Goal: Task Accomplishment & Management: Manage account settings

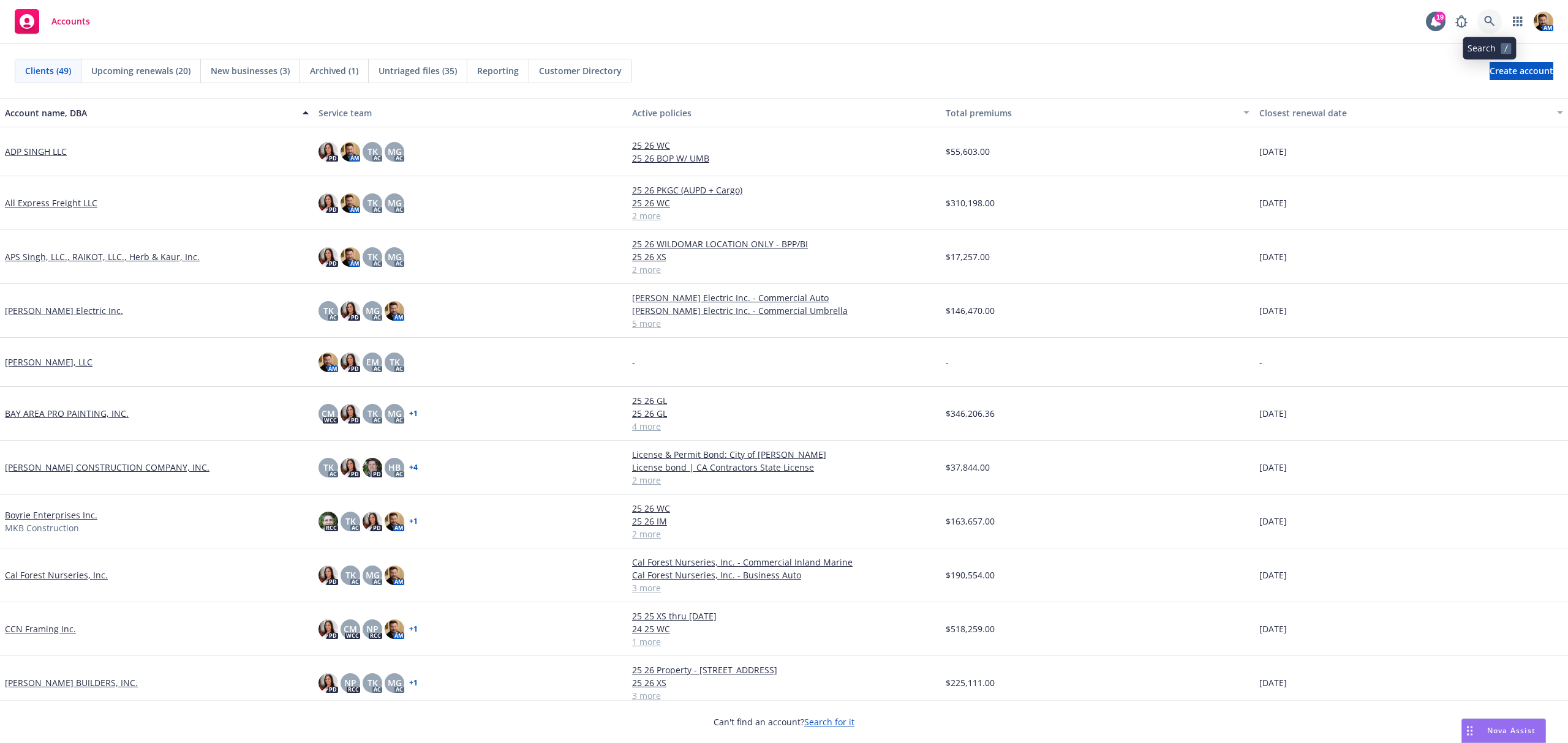
click at [1489, 20] on icon at bounding box center [1489, 21] width 11 height 11
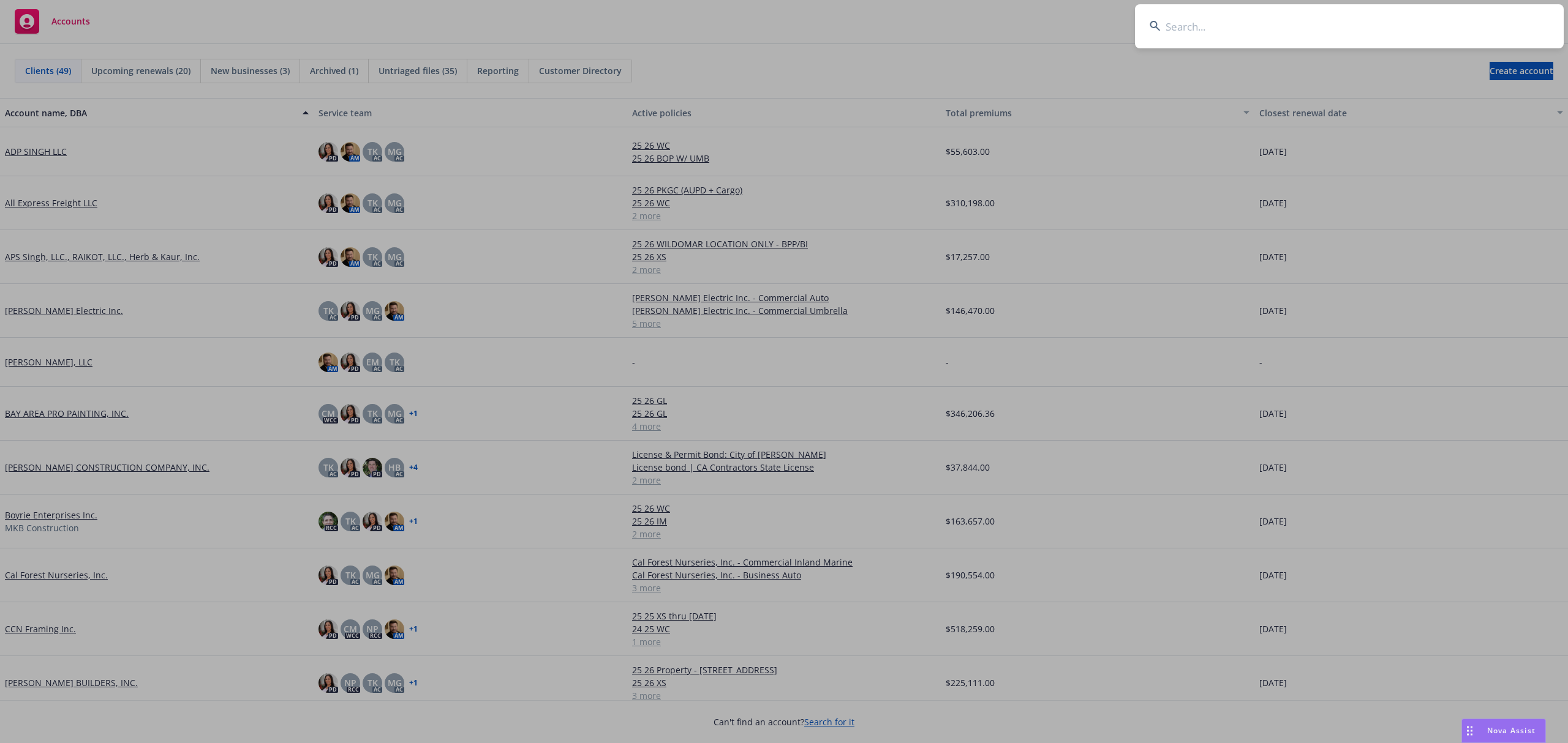
click at [1467, 32] on input at bounding box center [1349, 27] width 429 height 44
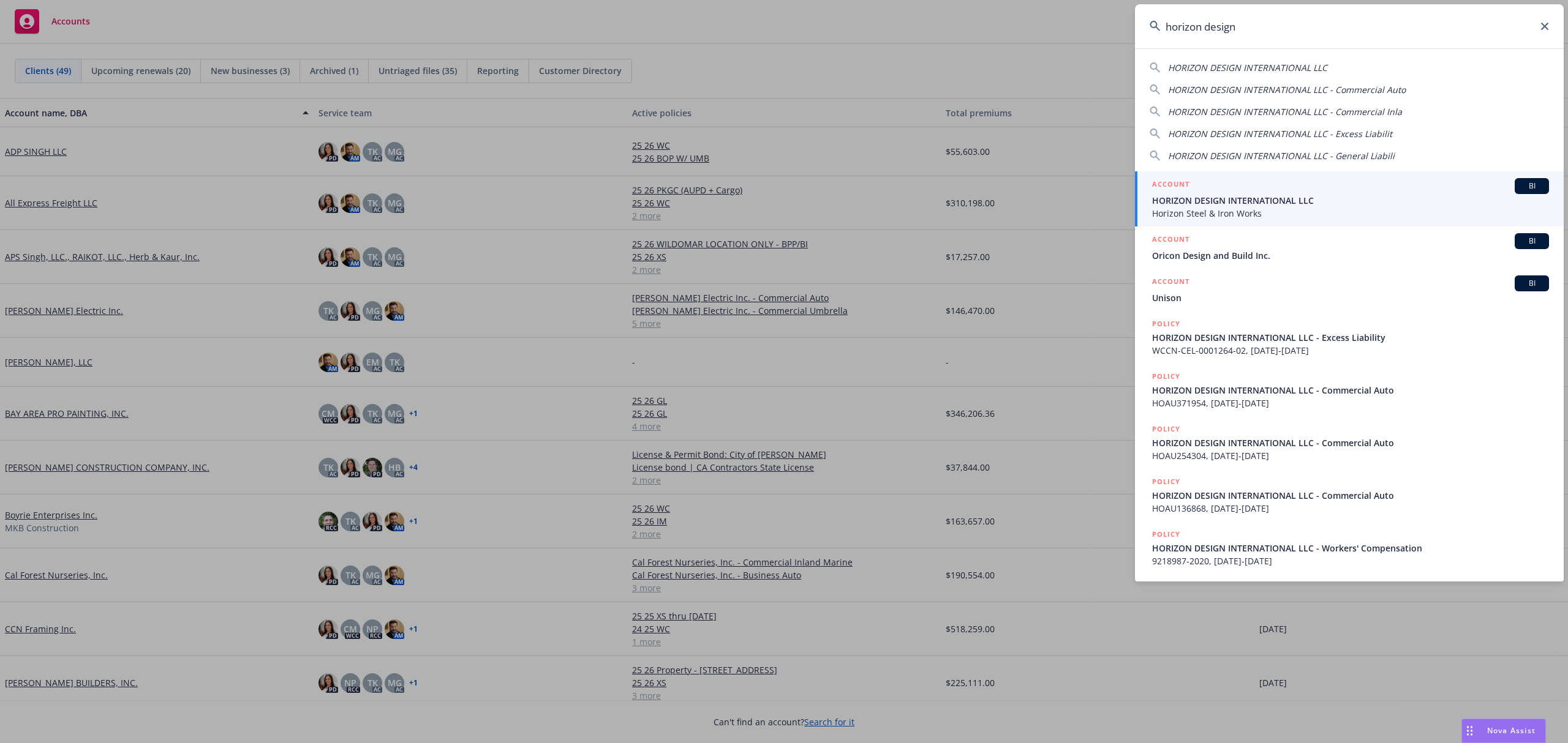
type input "horizon design"
click at [1235, 209] on span "Horizon Steel & Iron Works" at bounding box center [1350, 213] width 397 height 13
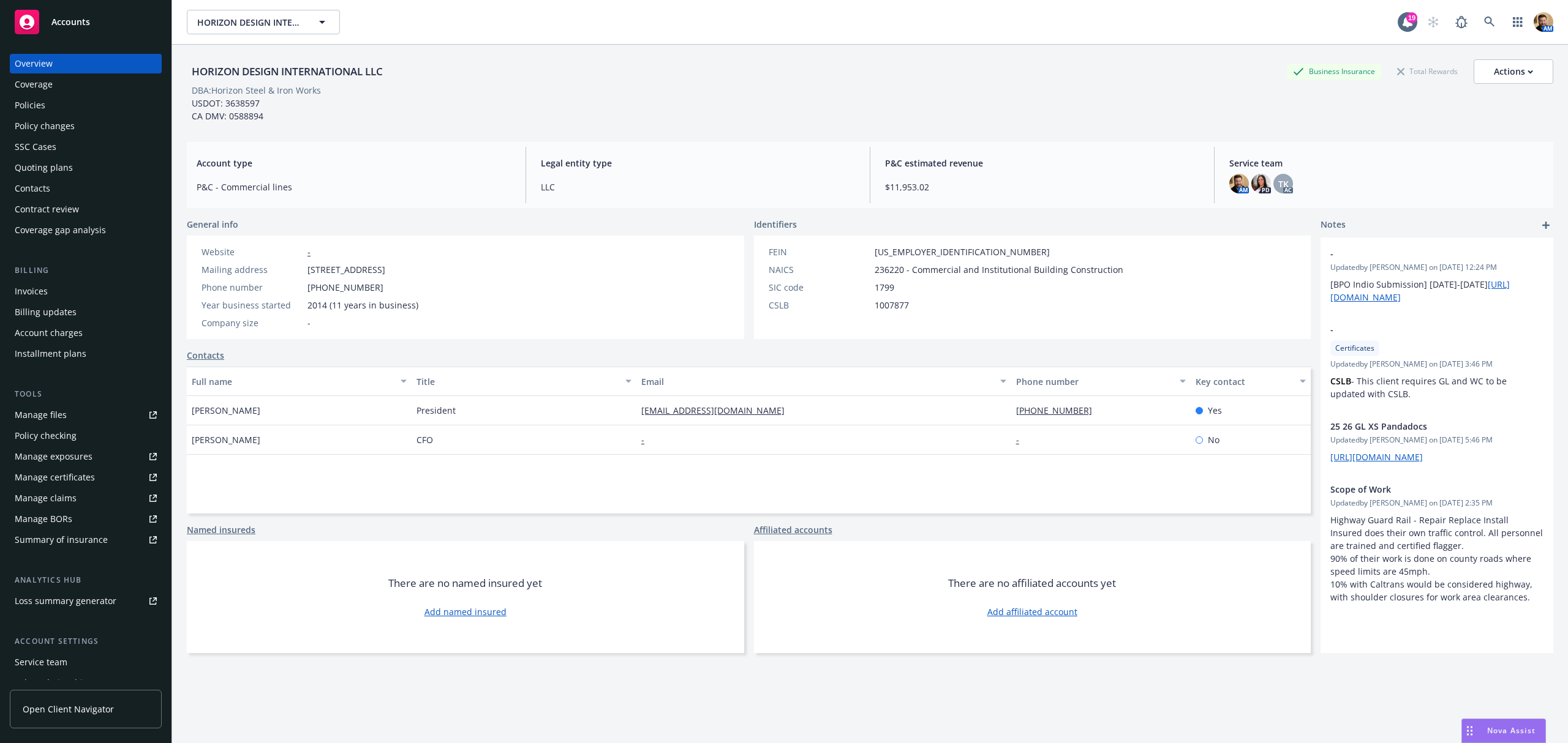
click at [66, 161] on div "Quoting plans" at bounding box center [44, 168] width 58 height 20
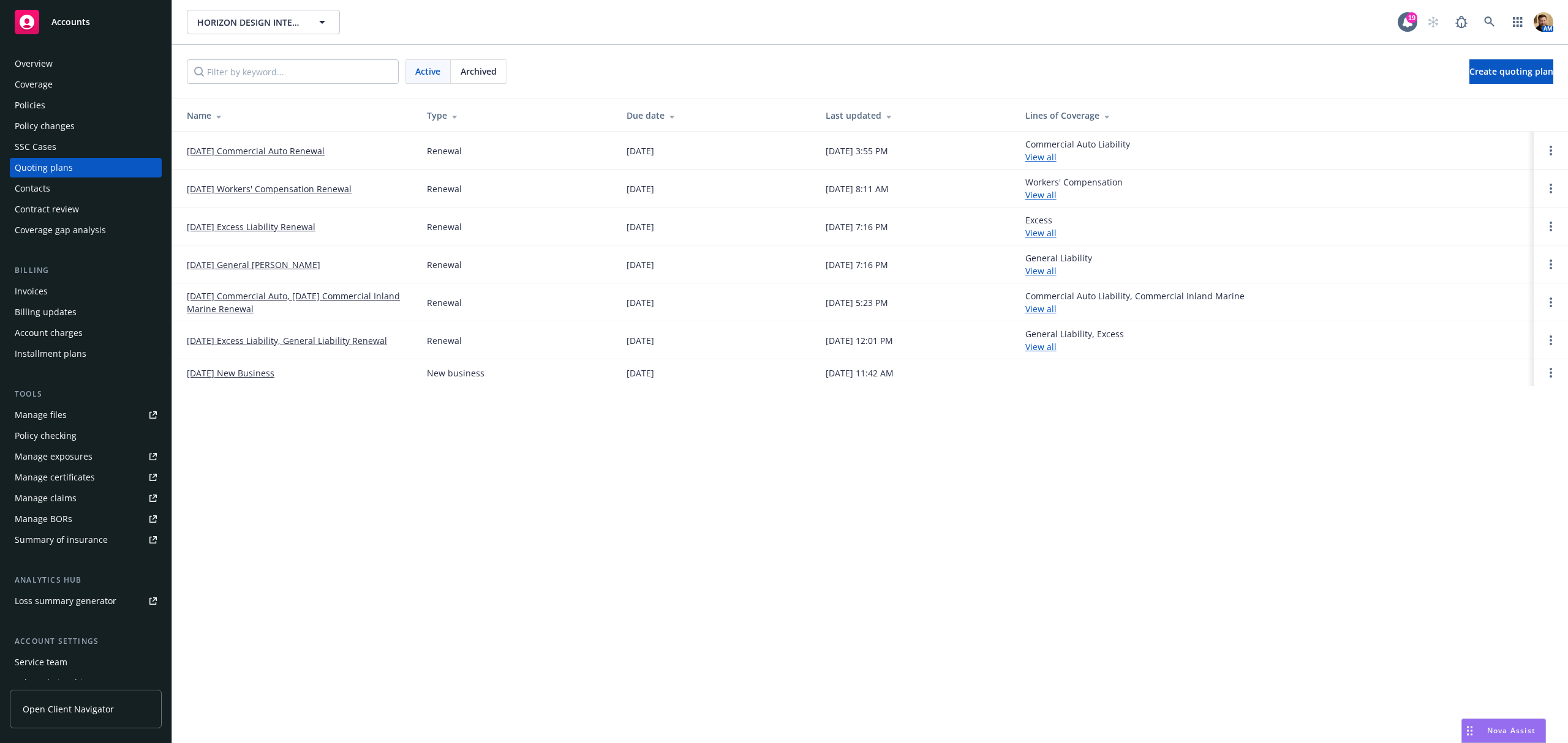
click at [231, 185] on link "09/29/25 Workers' Compensation Renewal" at bounding box center [269, 189] width 165 height 13
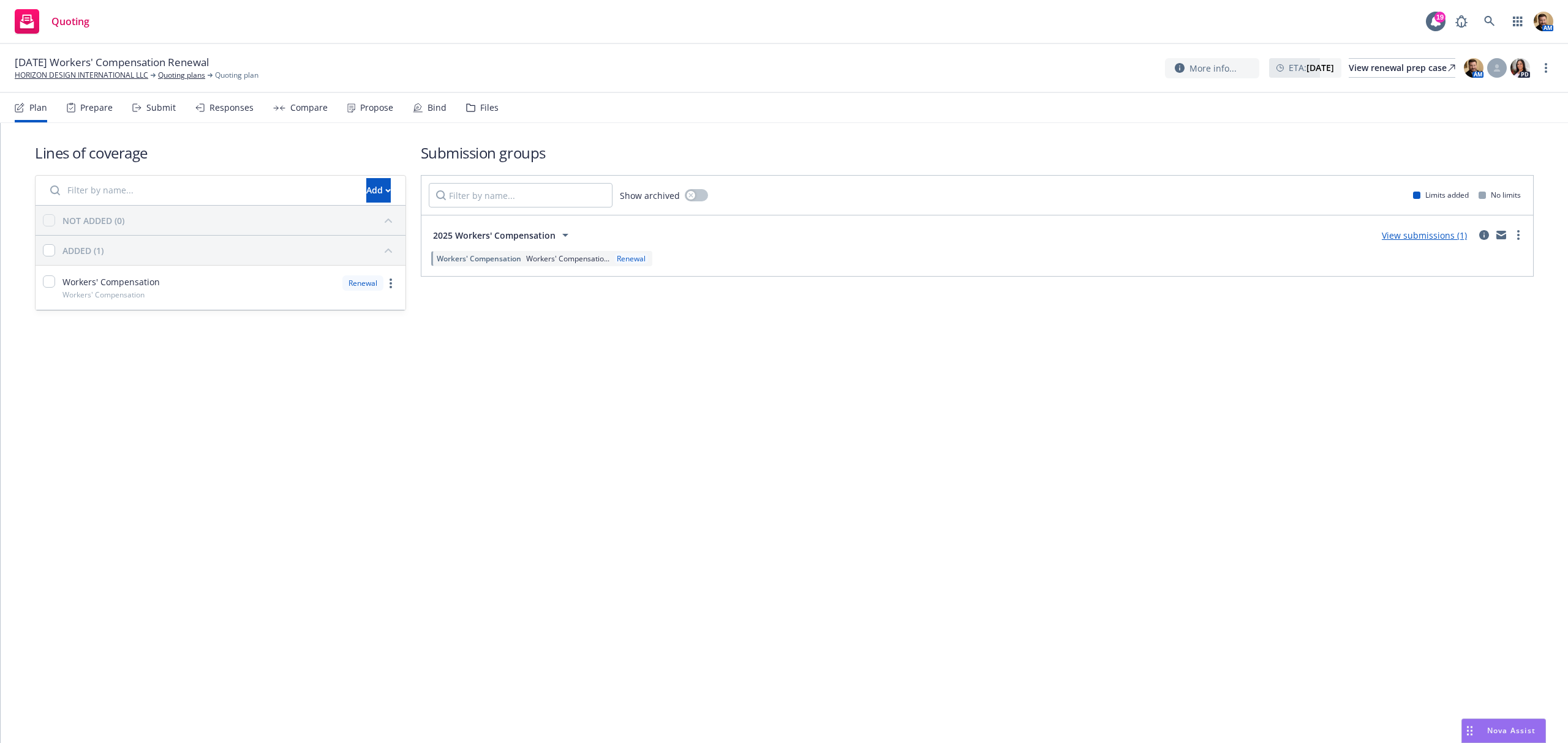
click at [235, 99] on div "Responses" at bounding box center [225, 108] width 58 height 29
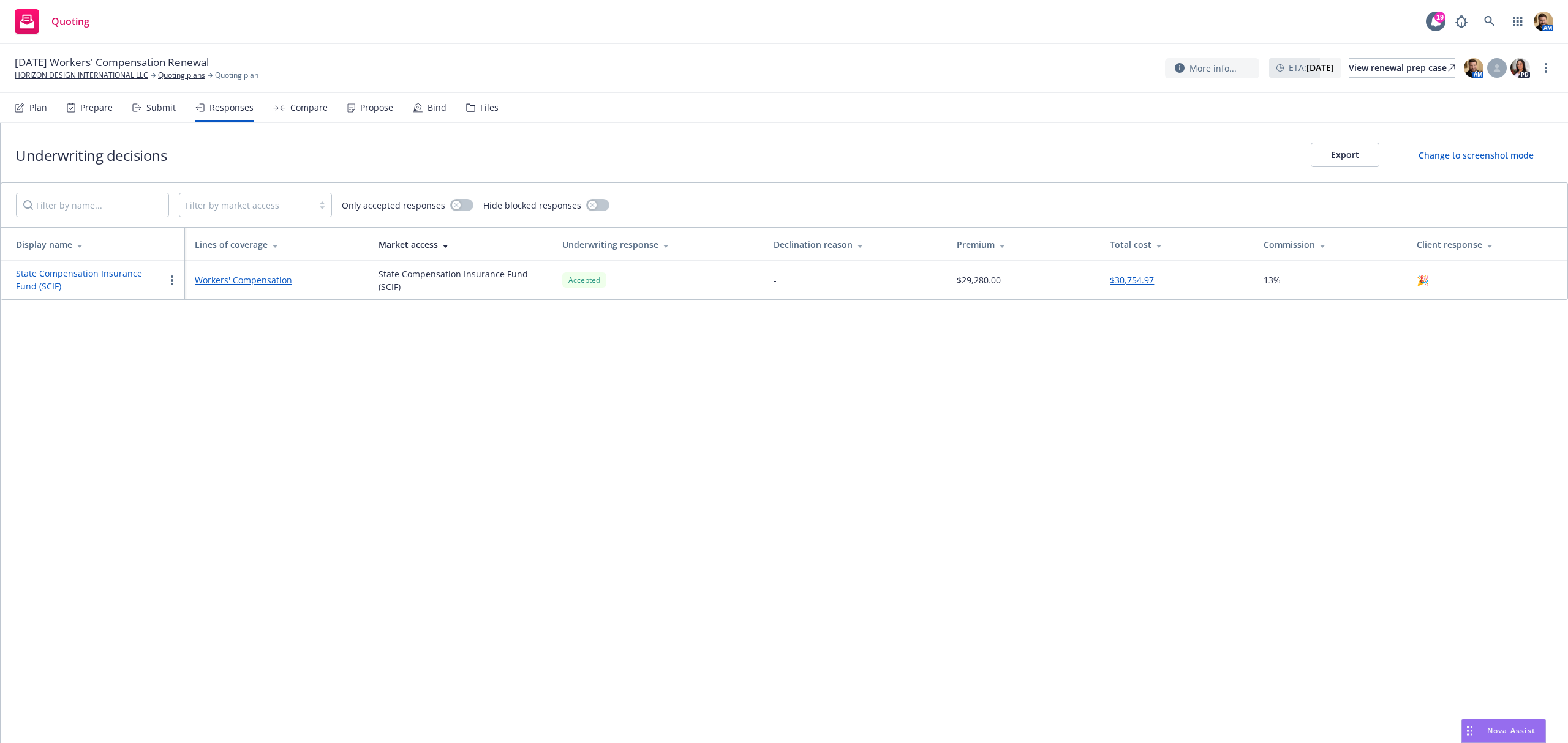
click at [89, 277] on button "State Compensation Insurance Fund (SCIF)" at bounding box center [90, 280] width 149 height 26
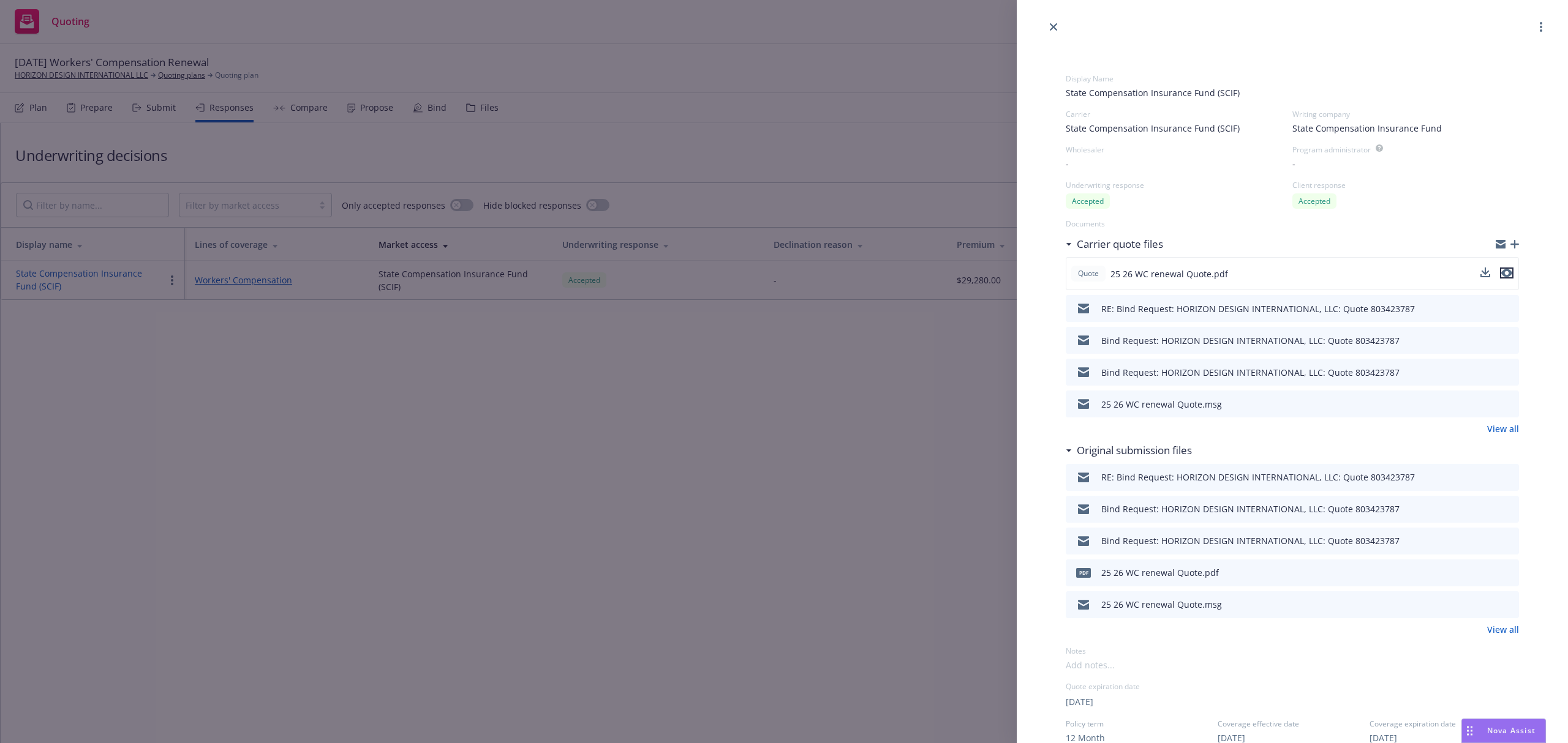
click at [1501, 270] on icon "preview file" at bounding box center [1506, 274] width 11 height 9
click at [552, 407] on div "Display Name State Compensation Insurance Fund (SCIF) Carrier State Compensatio…" at bounding box center [784, 372] width 1568 height 743
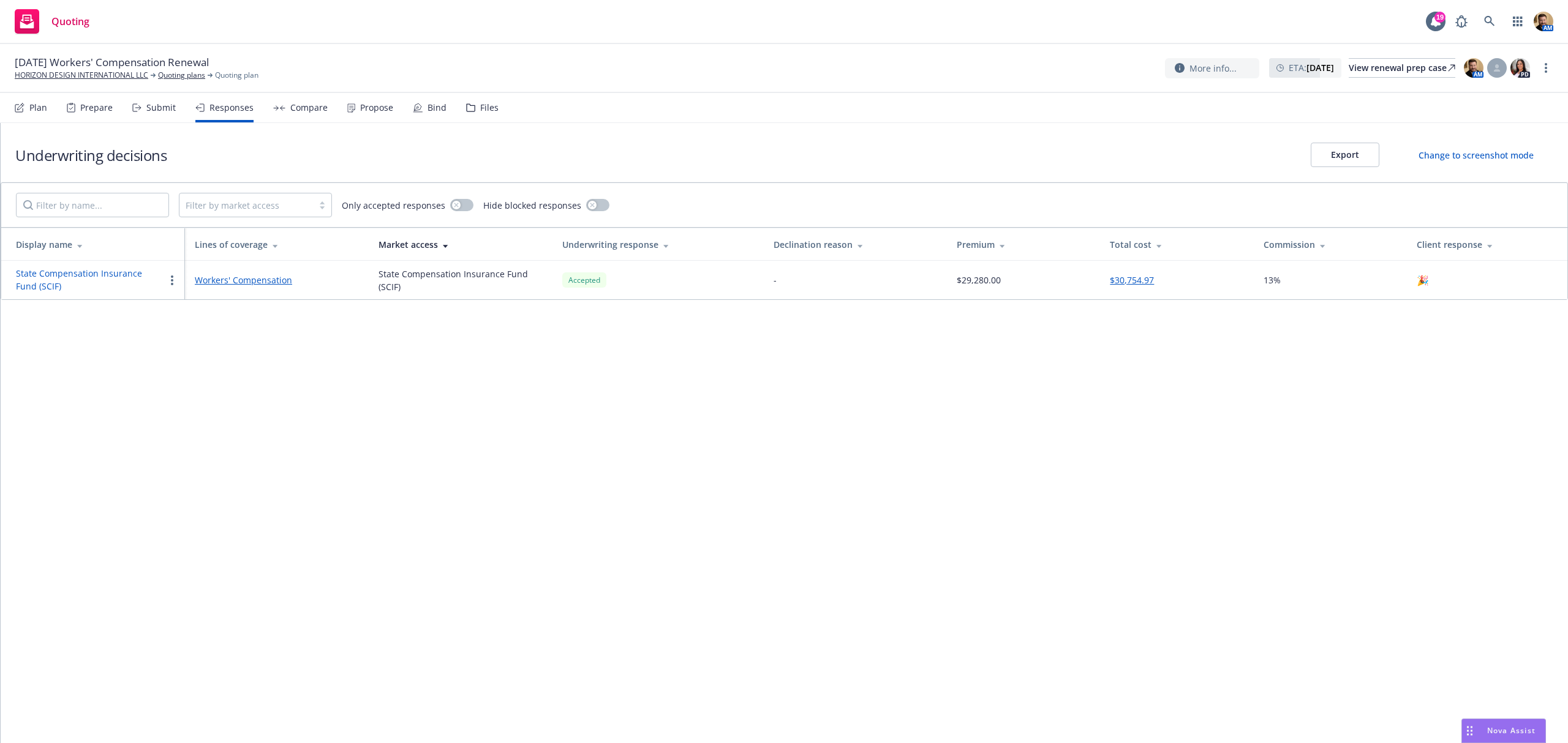
click at [430, 103] on div "Bind" at bounding box center [437, 107] width 19 height 9
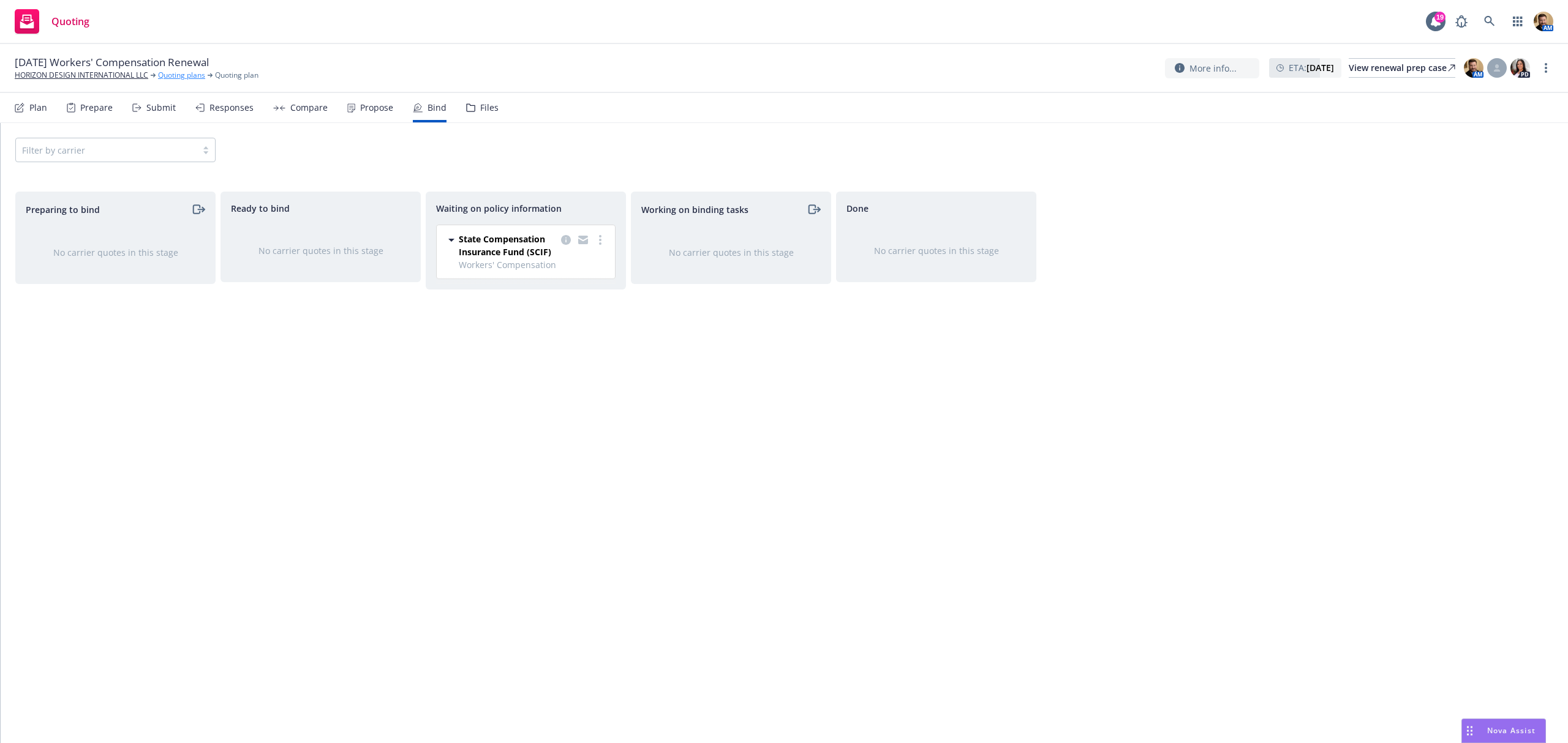
click at [175, 72] on link "Quoting plans" at bounding box center [182, 75] width 47 height 11
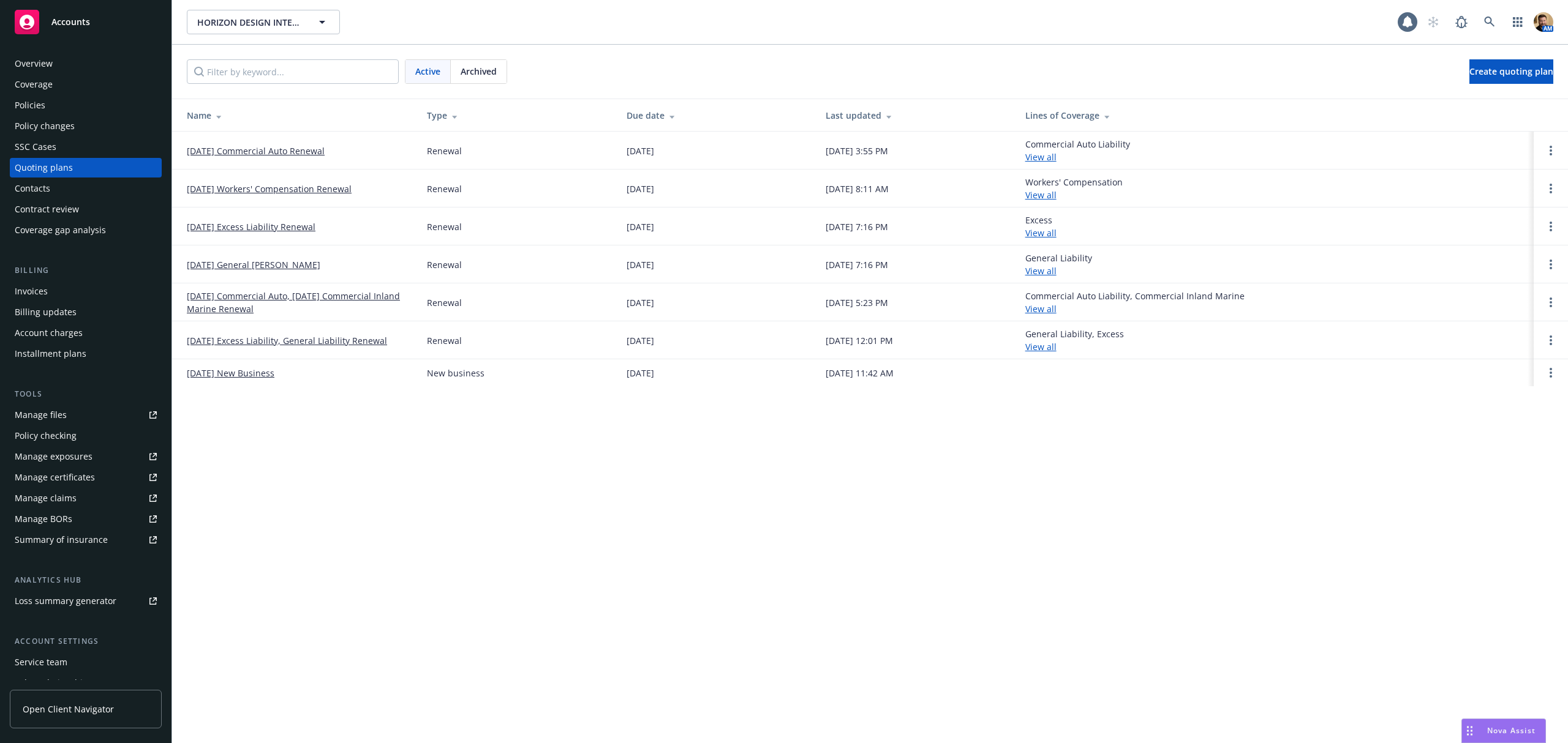
click at [33, 106] on div "Policies" at bounding box center [30, 105] width 30 height 20
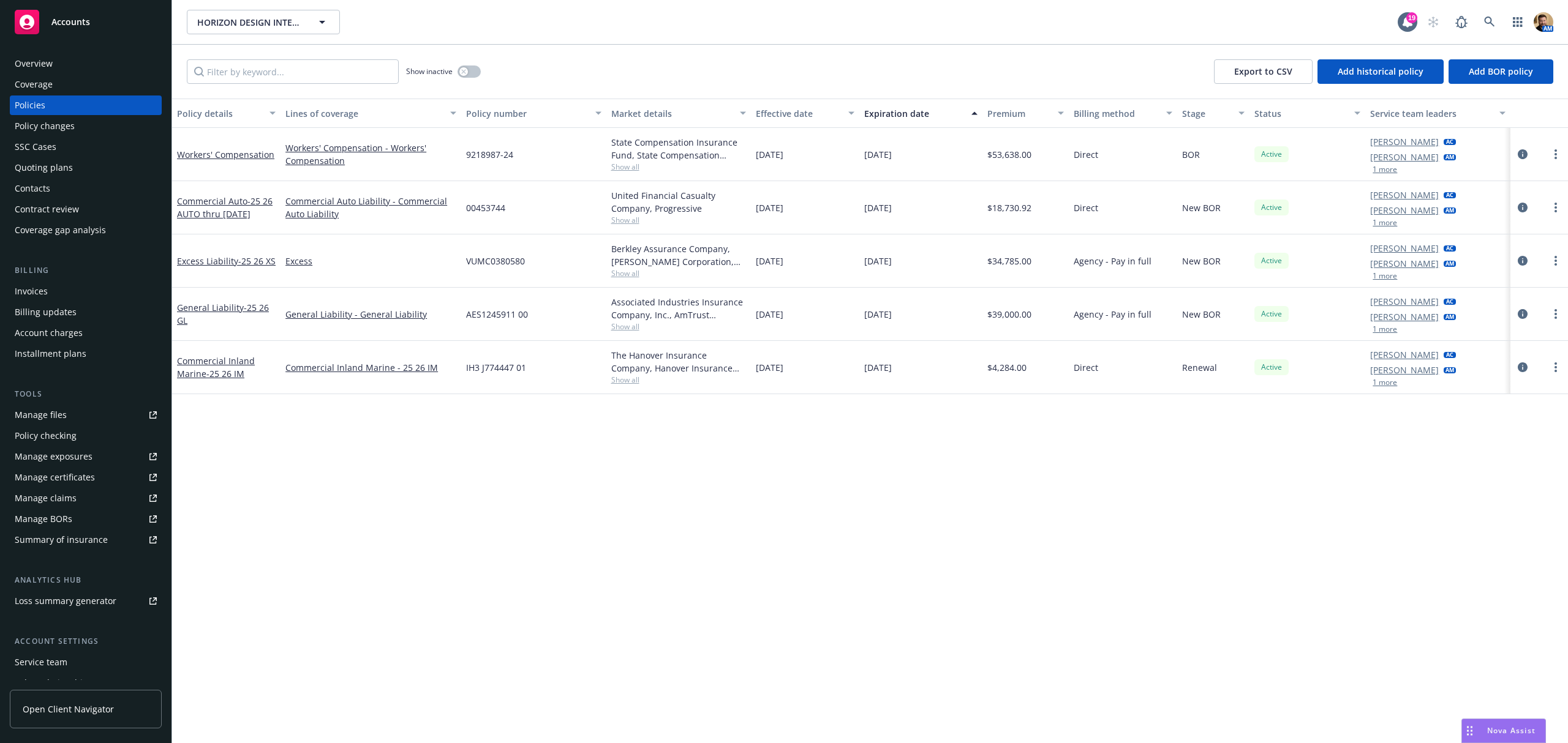
click at [54, 165] on div "Quoting plans" at bounding box center [44, 168] width 58 height 20
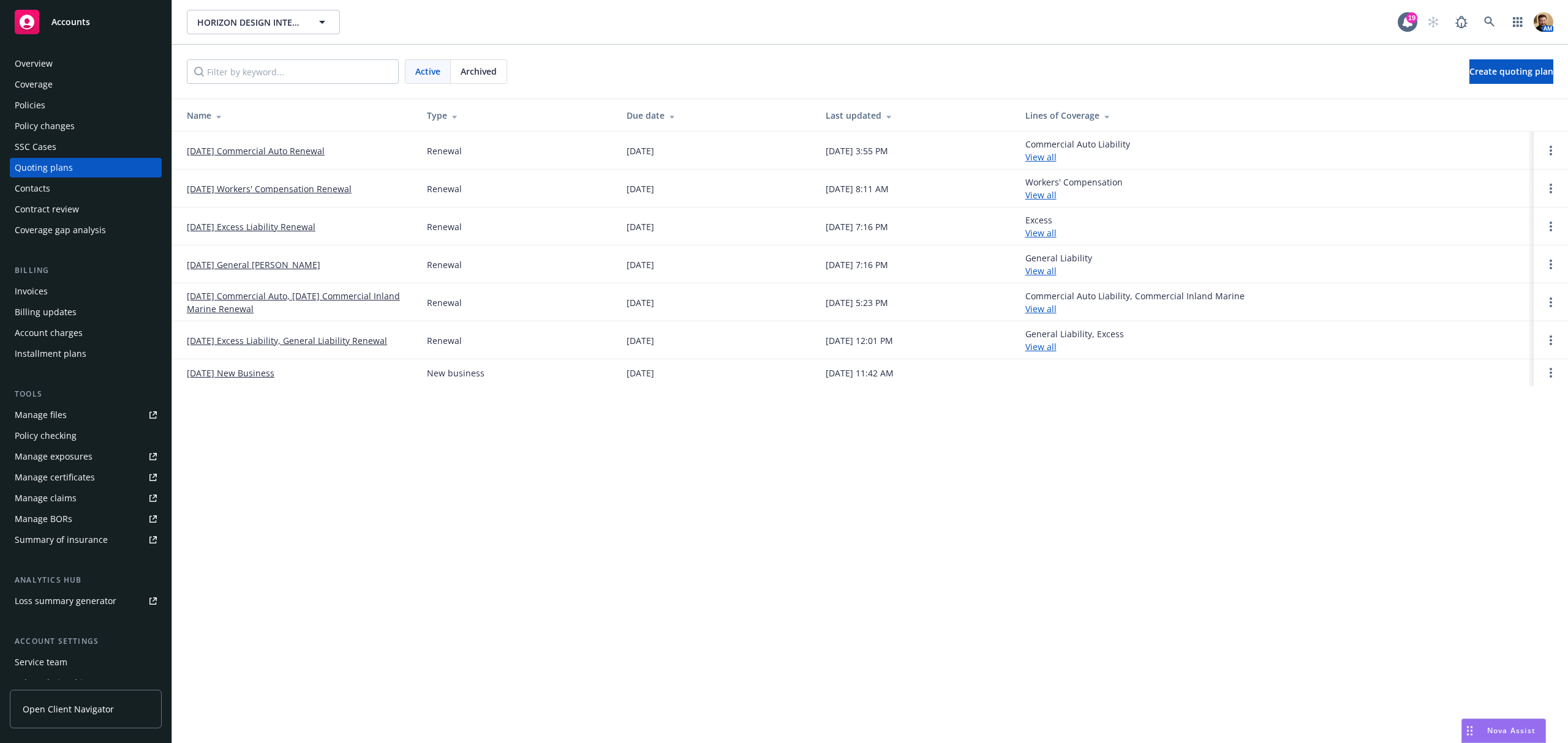
click at [291, 186] on link "09/29/25 Workers' Compensation Renewal" at bounding box center [269, 189] width 165 height 13
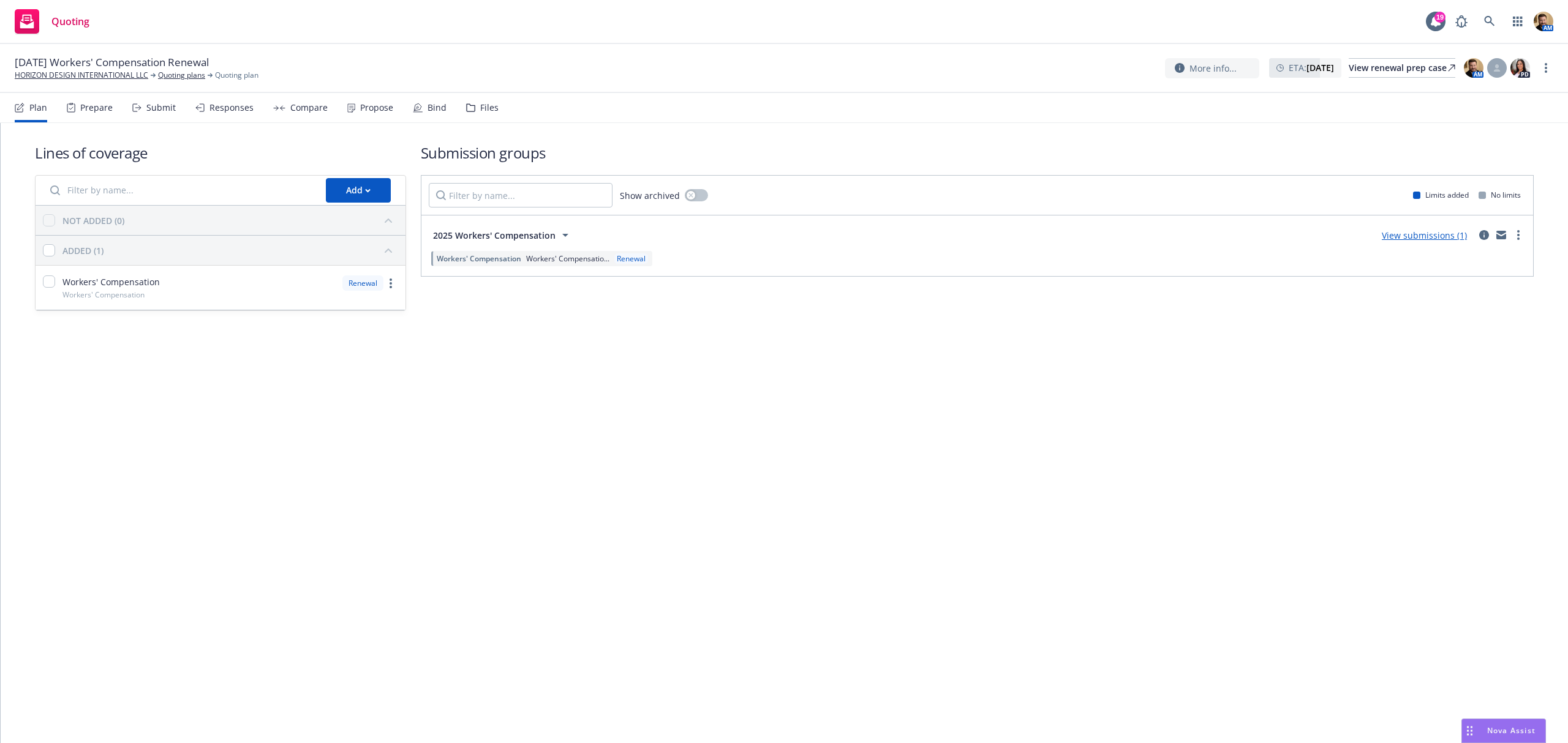
click at [427, 105] on div "Bind" at bounding box center [437, 107] width 19 height 9
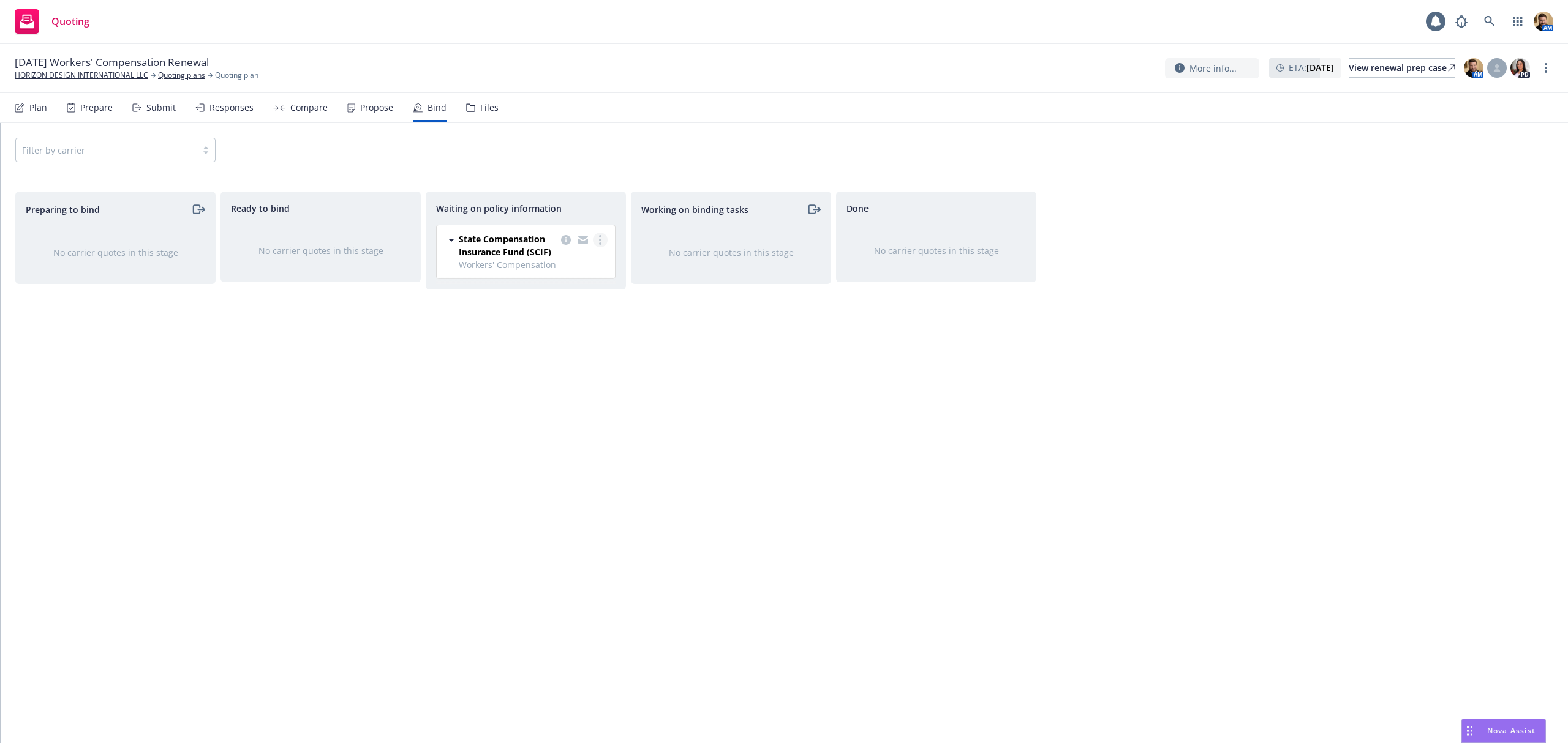
click at [599, 243] on icon "more" at bounding box center [600, 239] width 3 height 9
click at [585, 259] on link "Create policies" at bounding box center [551, 265] width 111 height 25
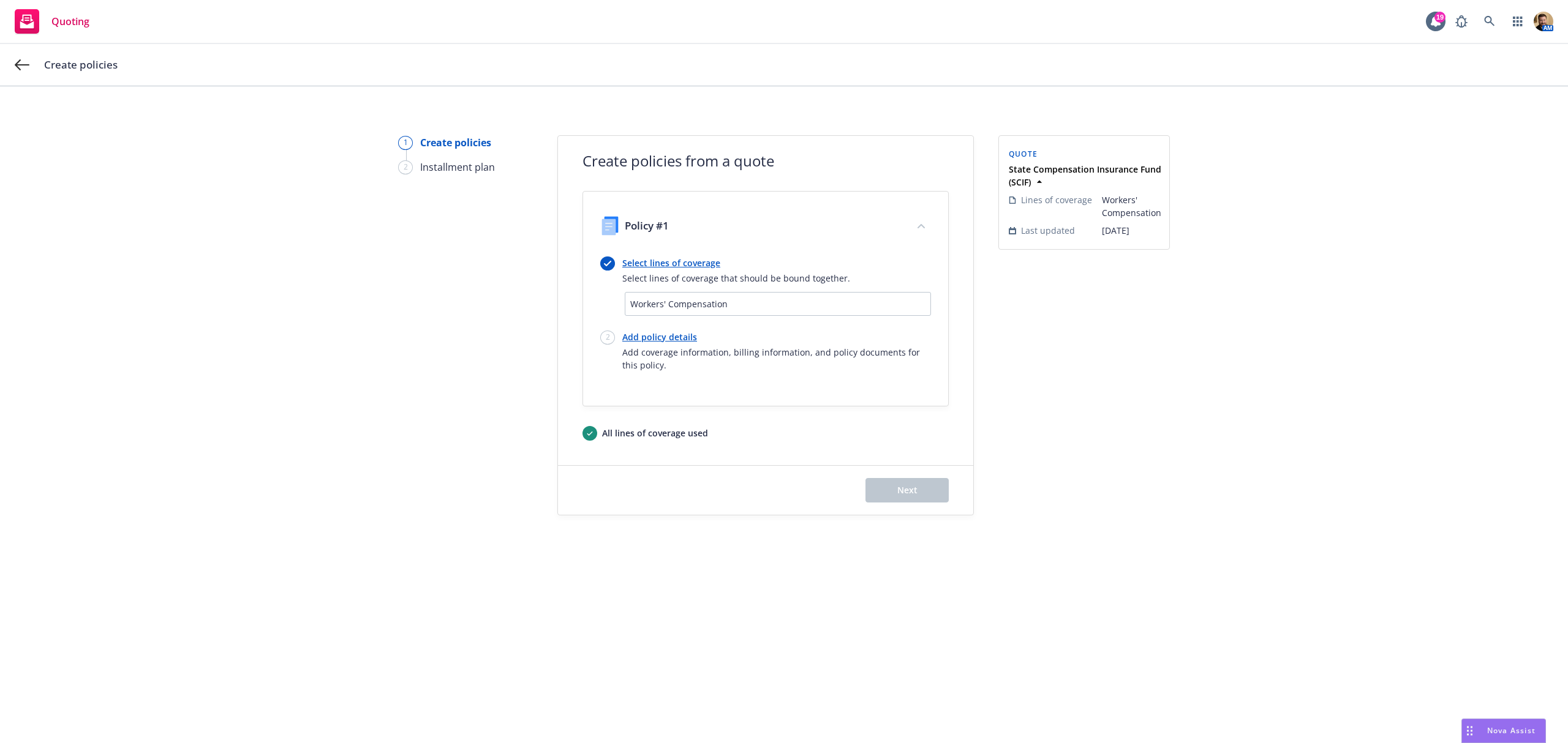
click at [667, 335] on link "Add policy details" at bounding box center [776, 337] width 308 height 13
select select "12"
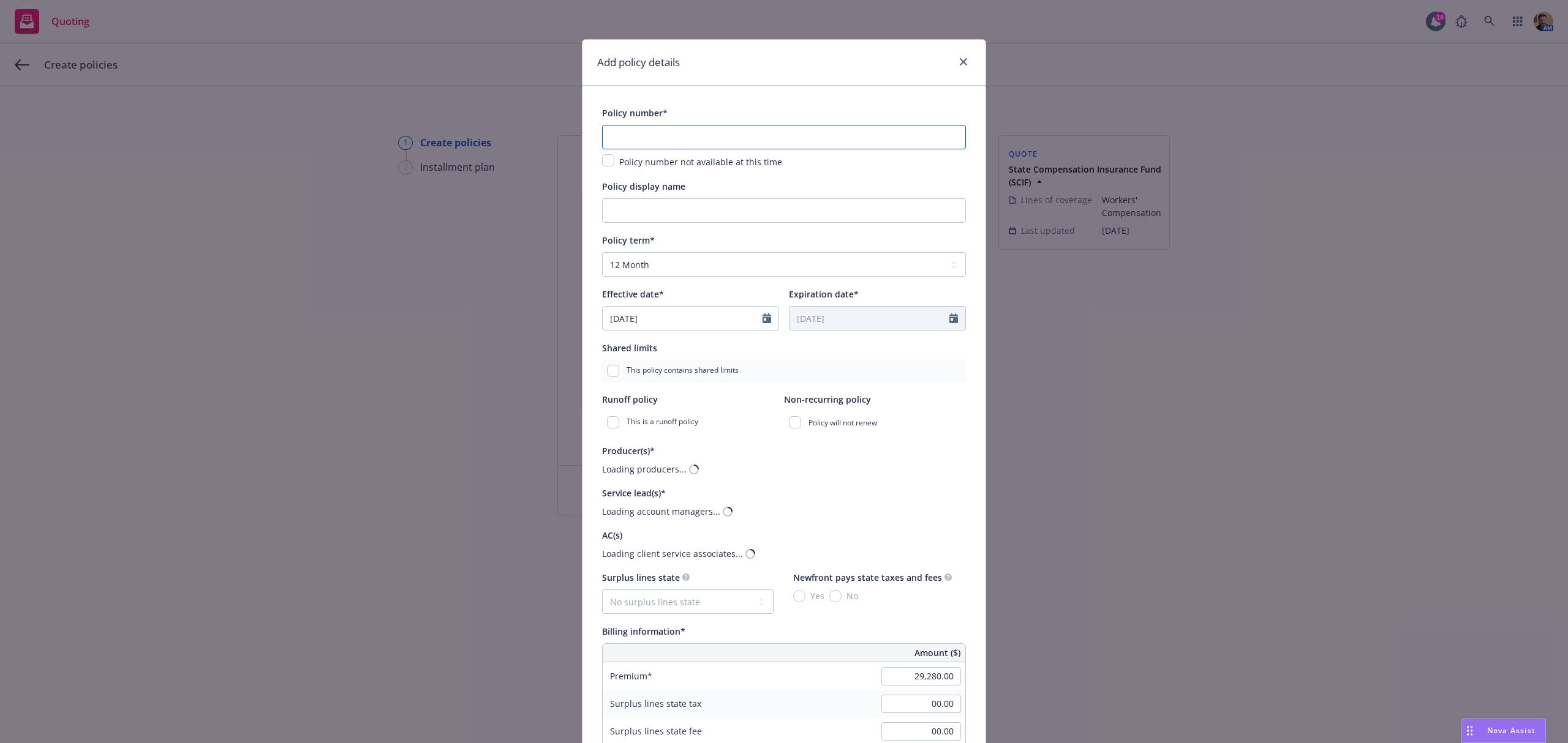
click at [638, 132] on input "text" at bounding box center [784, 137] width 364 height 25
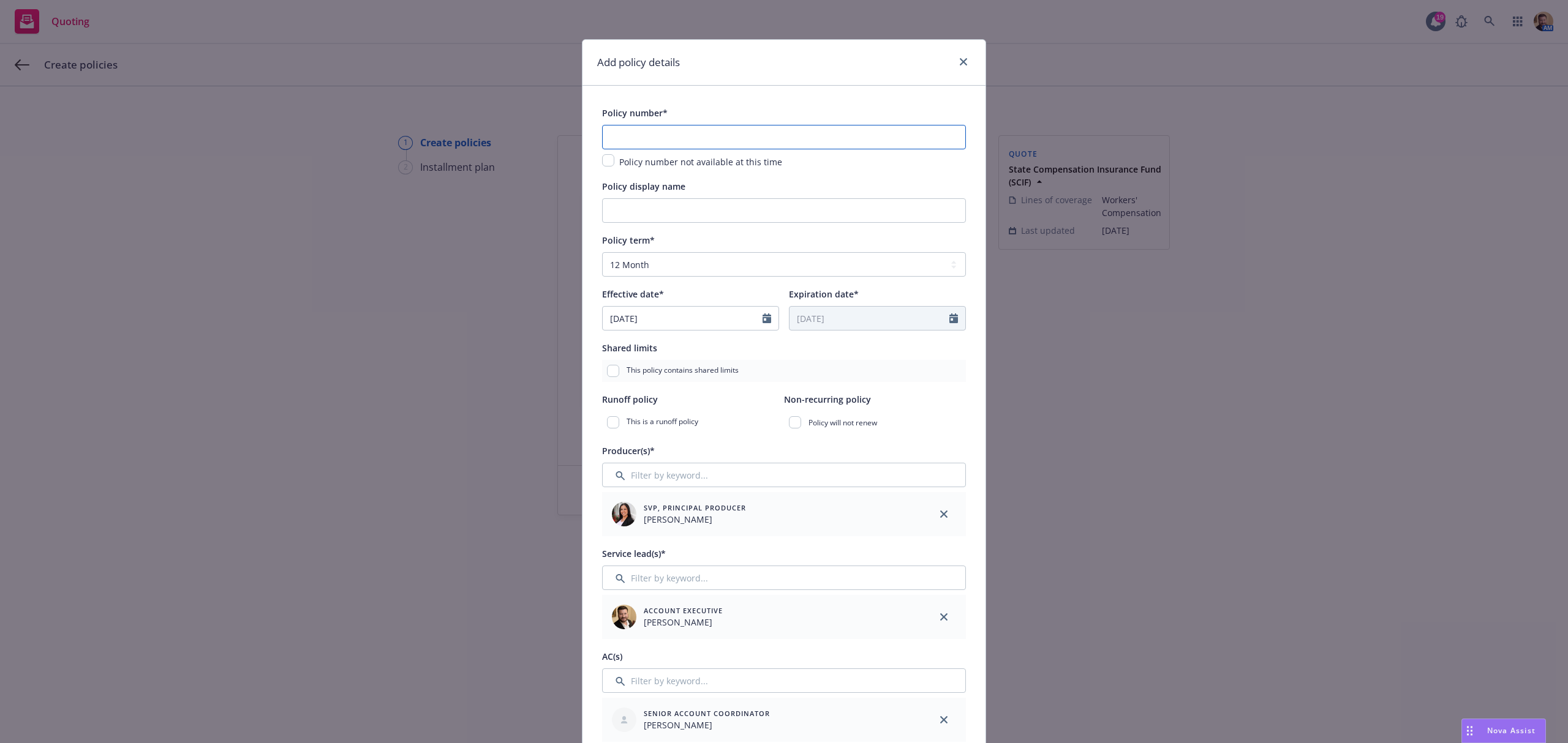
paste input "9218987-2025"
type input "9218987-2025"
click at [628, 208] on input "Policy display name" at bounding box center [784, 210] width 364 height 25
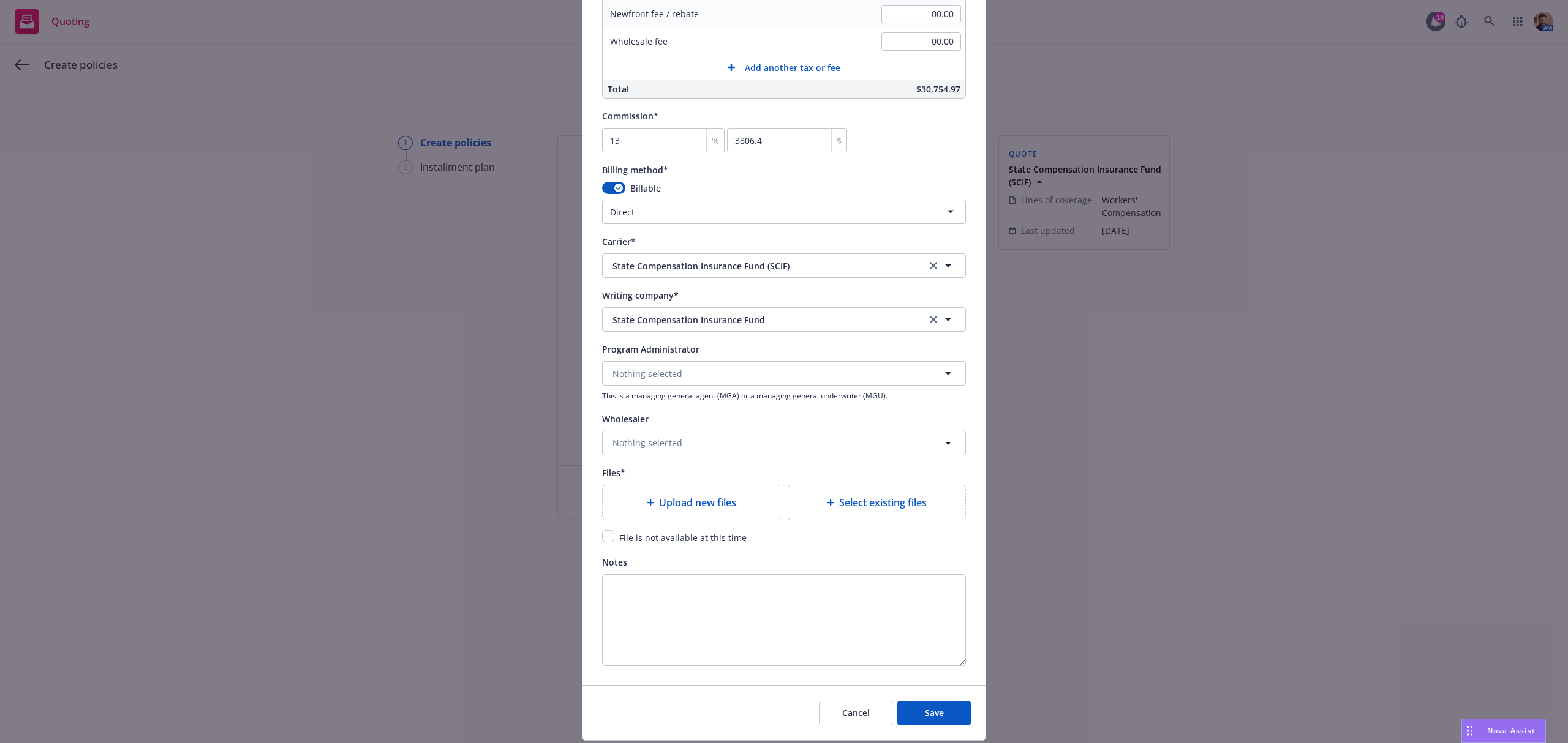
scroll to position [1020, 0]
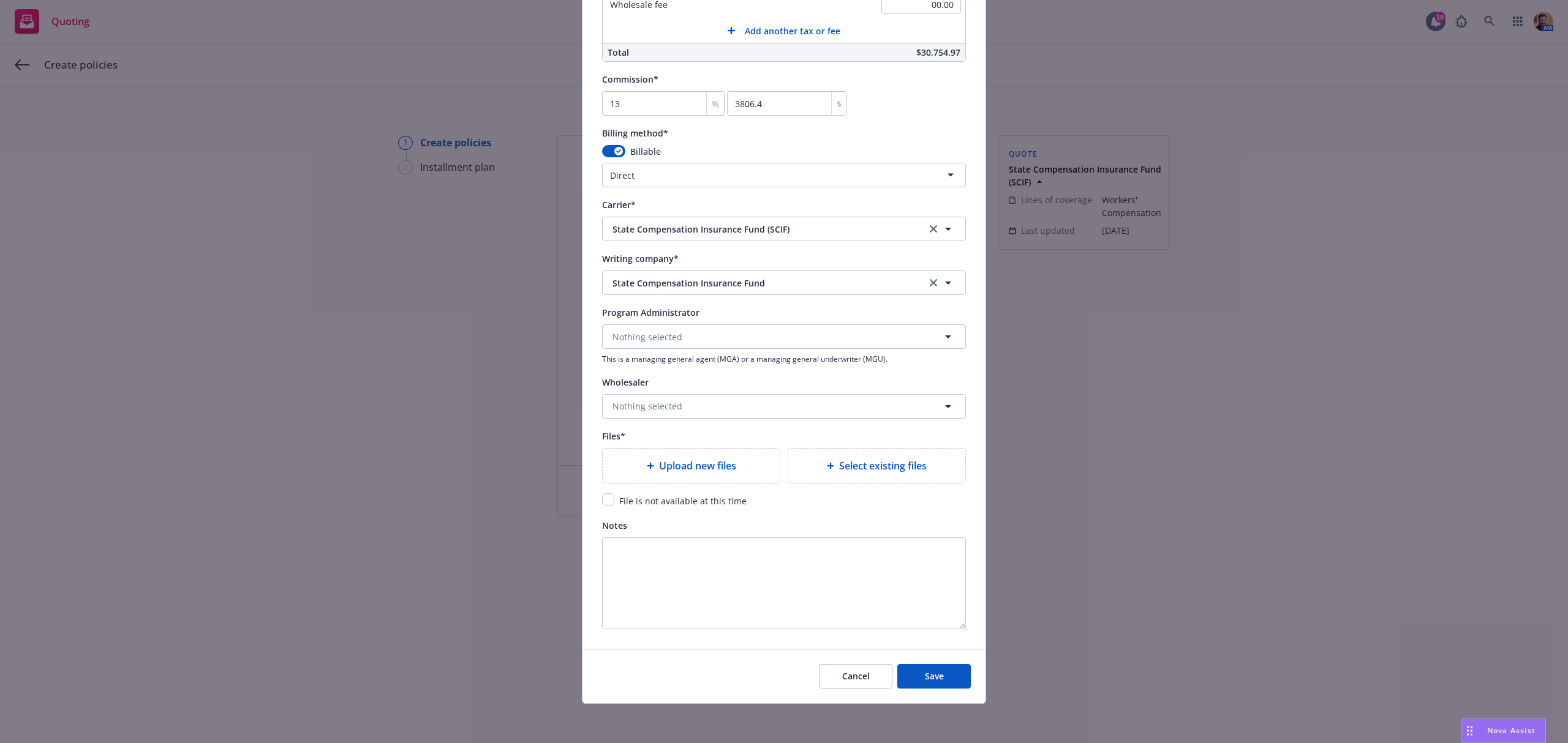
type input "25 26 WC Policy"
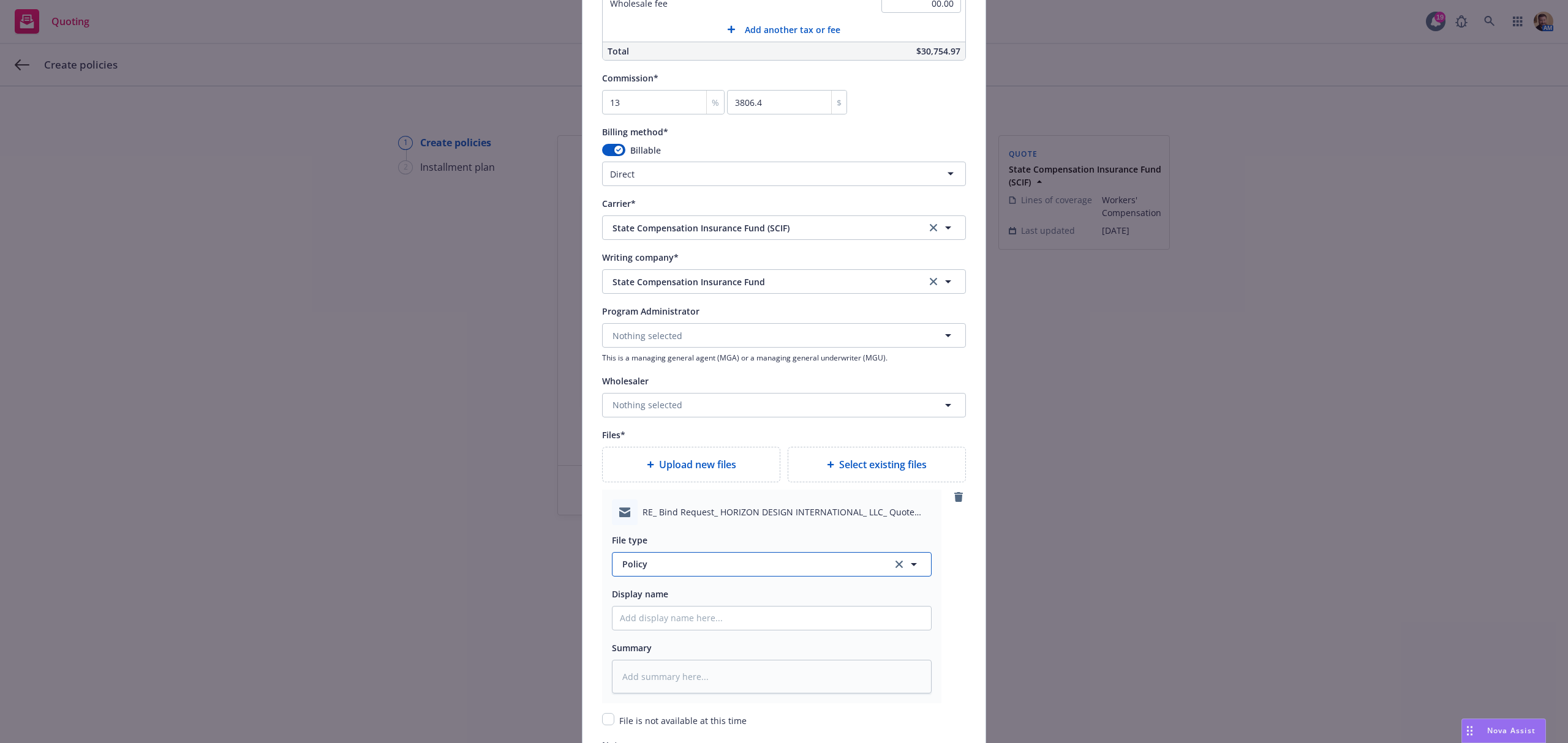
click at [669, 565] on span "Policy" at bounding box center [750, 564] width 256 height 13
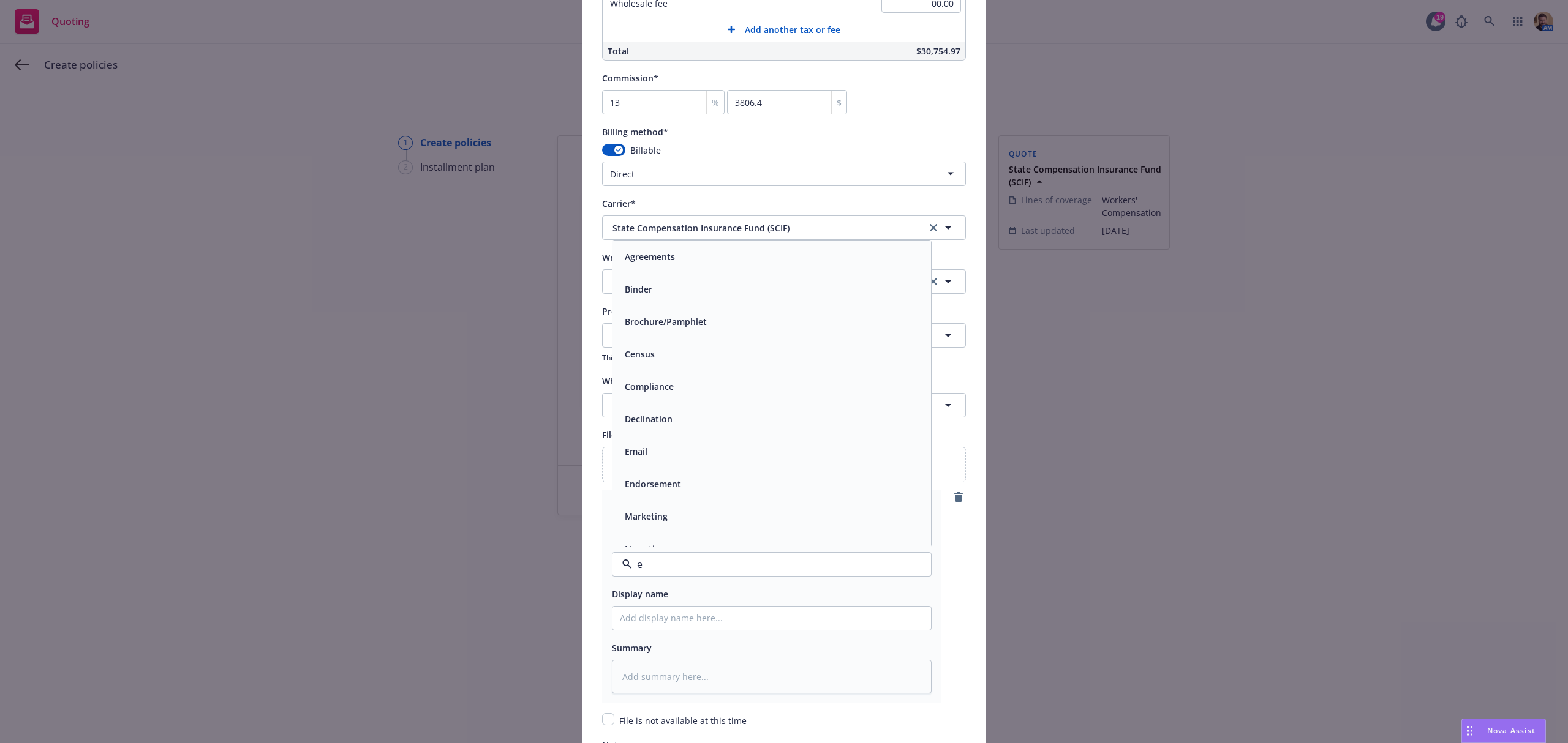
type input "em"
click at [640, 294] on span "Email" at bounding box center [636, 289] width 23 height 13
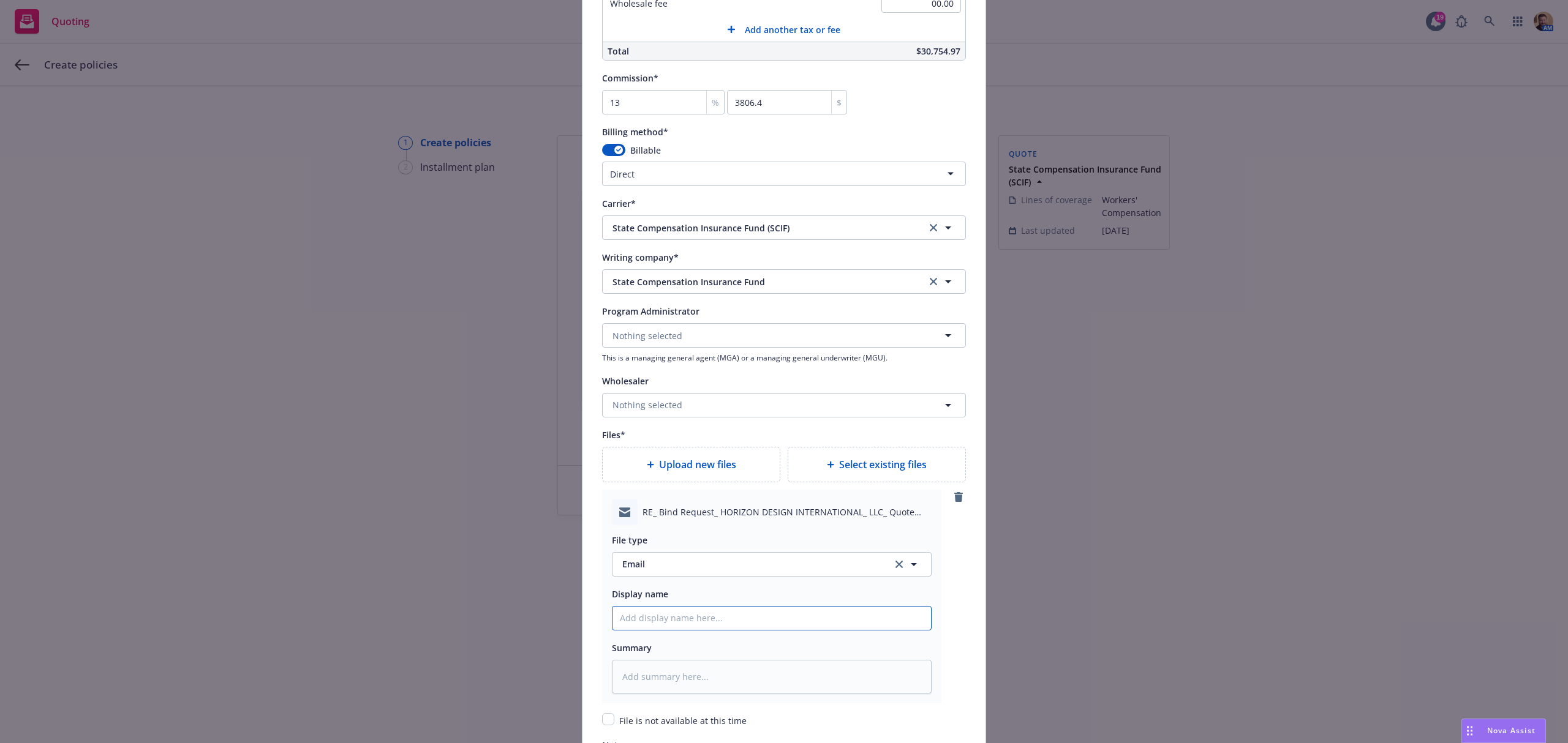
click at [692, 623] on input "Policy display name" at bounding box center [771, 618] width 319 height 23
type textarea "x"
type input "B"
type textarea "x"
type input "Bi"
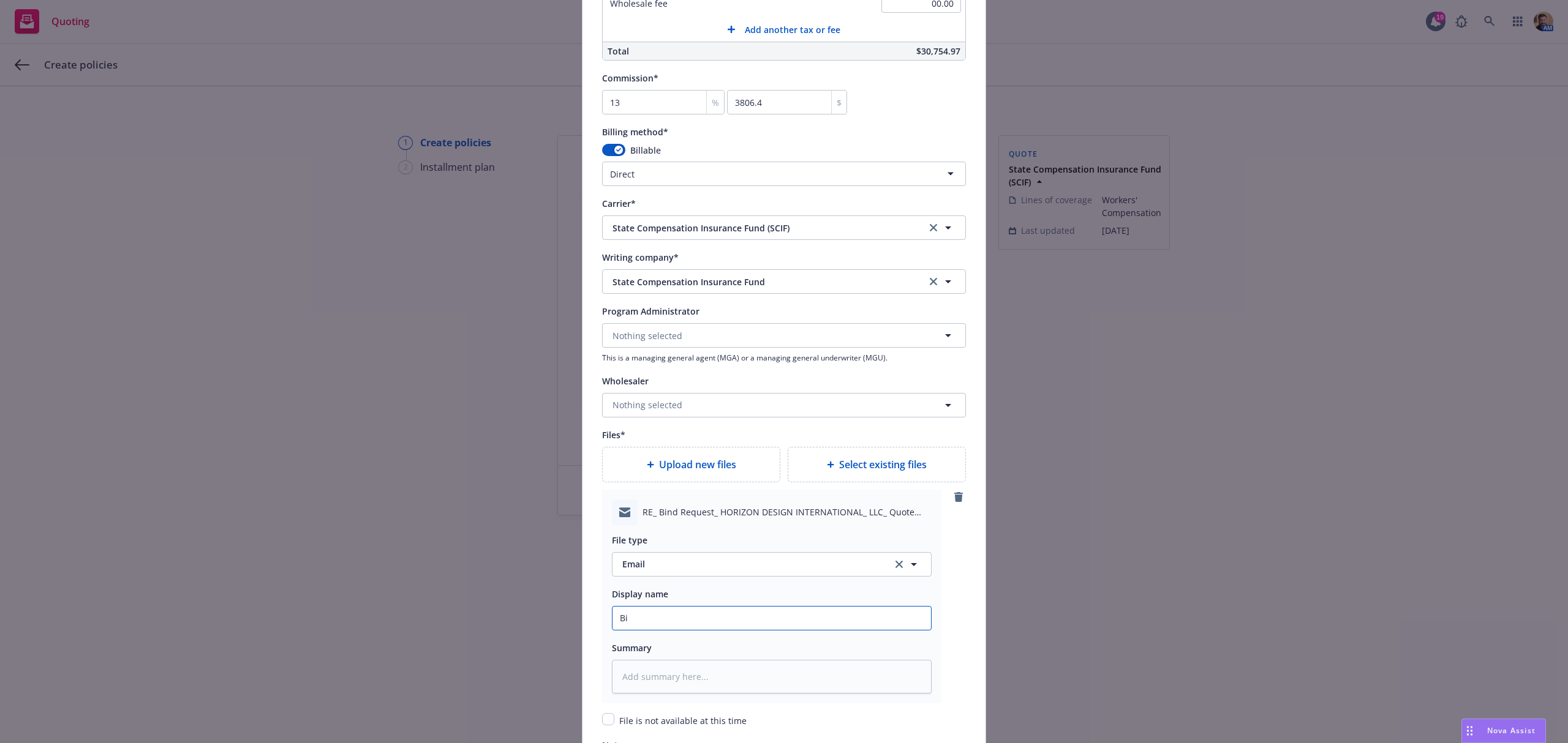
type textarea "x"
type input "Bin"
type textarea "x"
type input "Bind"
type textarea "x"
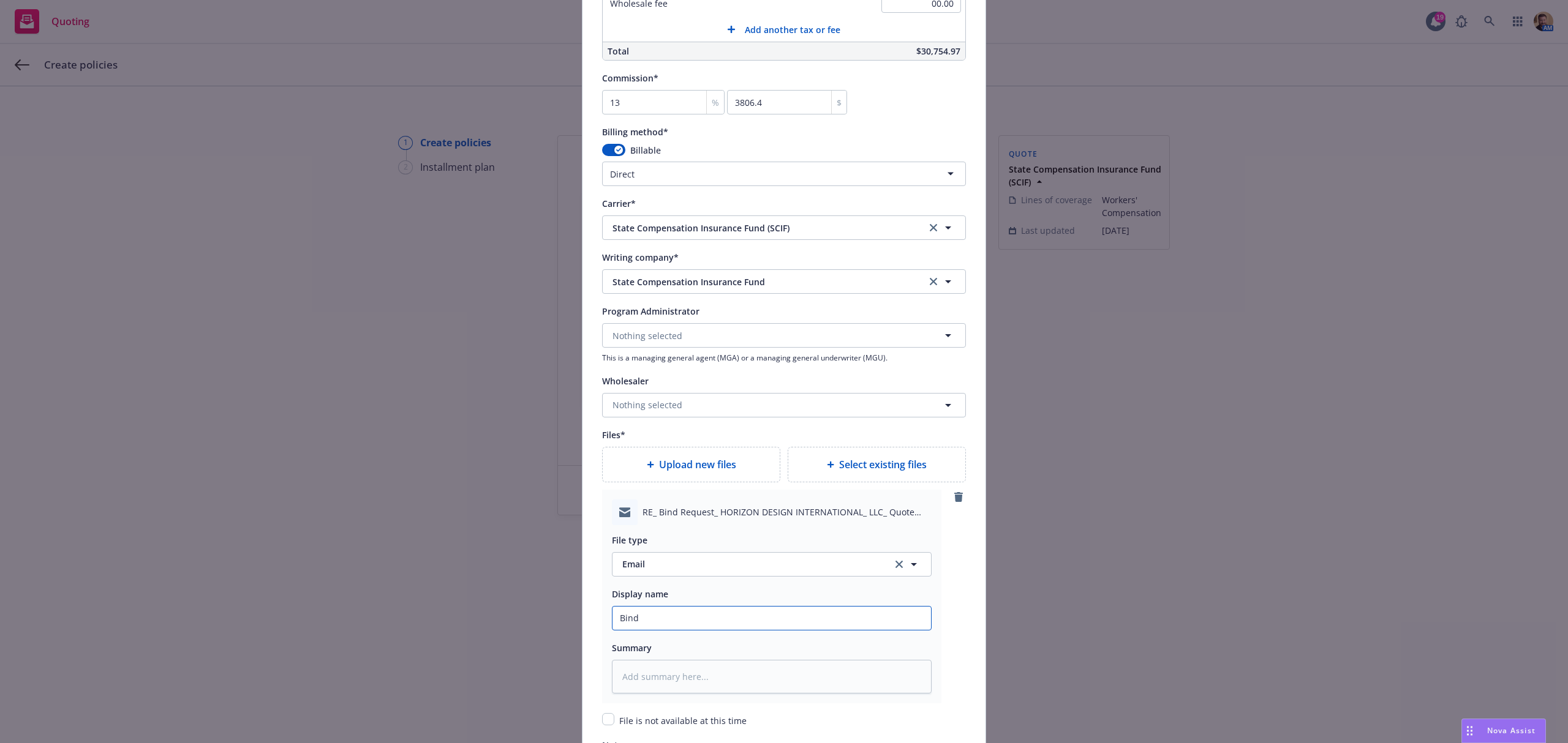
type input "Bind"
type textarea "x"
type input "Bind C"
type textarea "x"
type input "Bind Co"
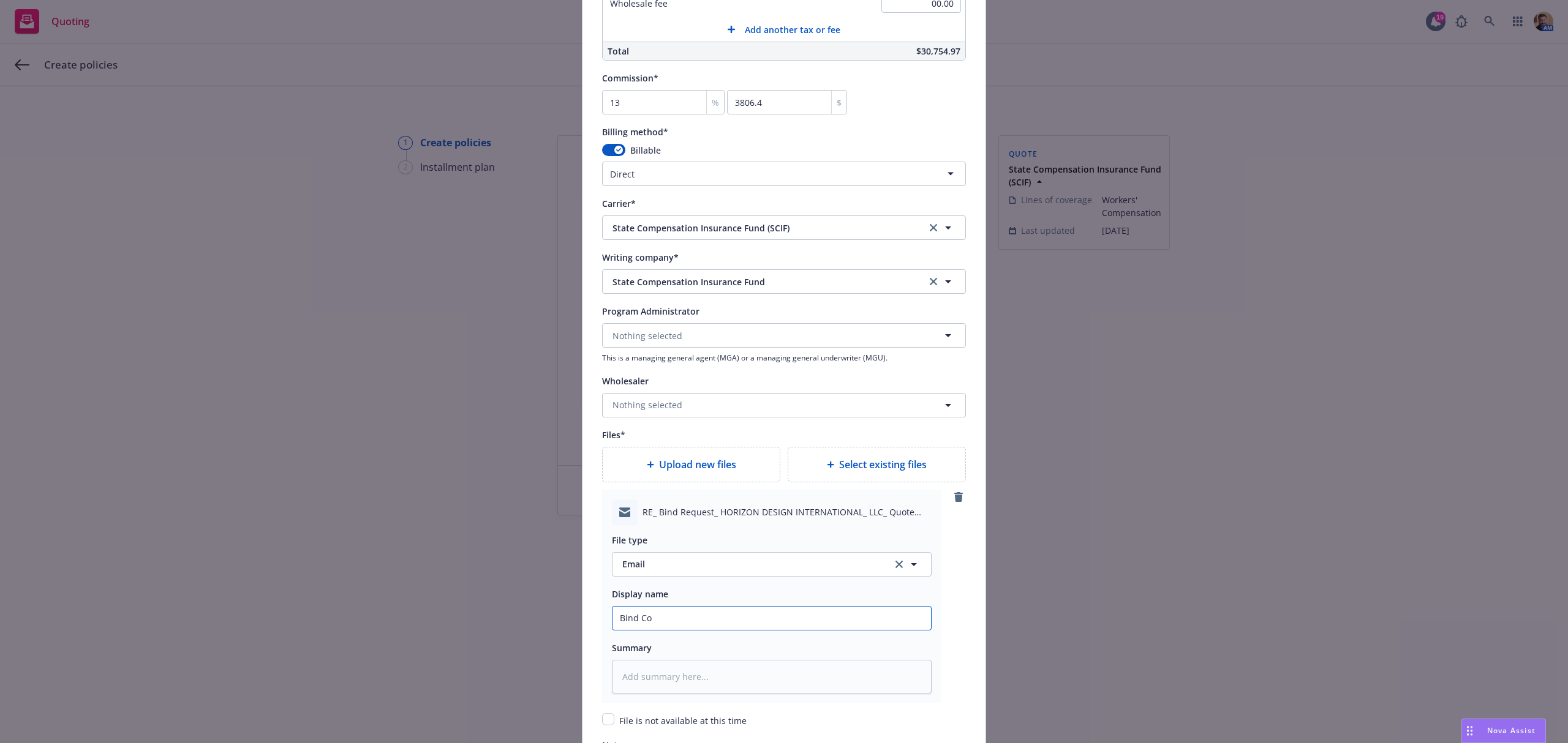
type textarea "x"
type input "Bind Con"
type textarea "x"
type input "Bind Conf"
type textarea "x"
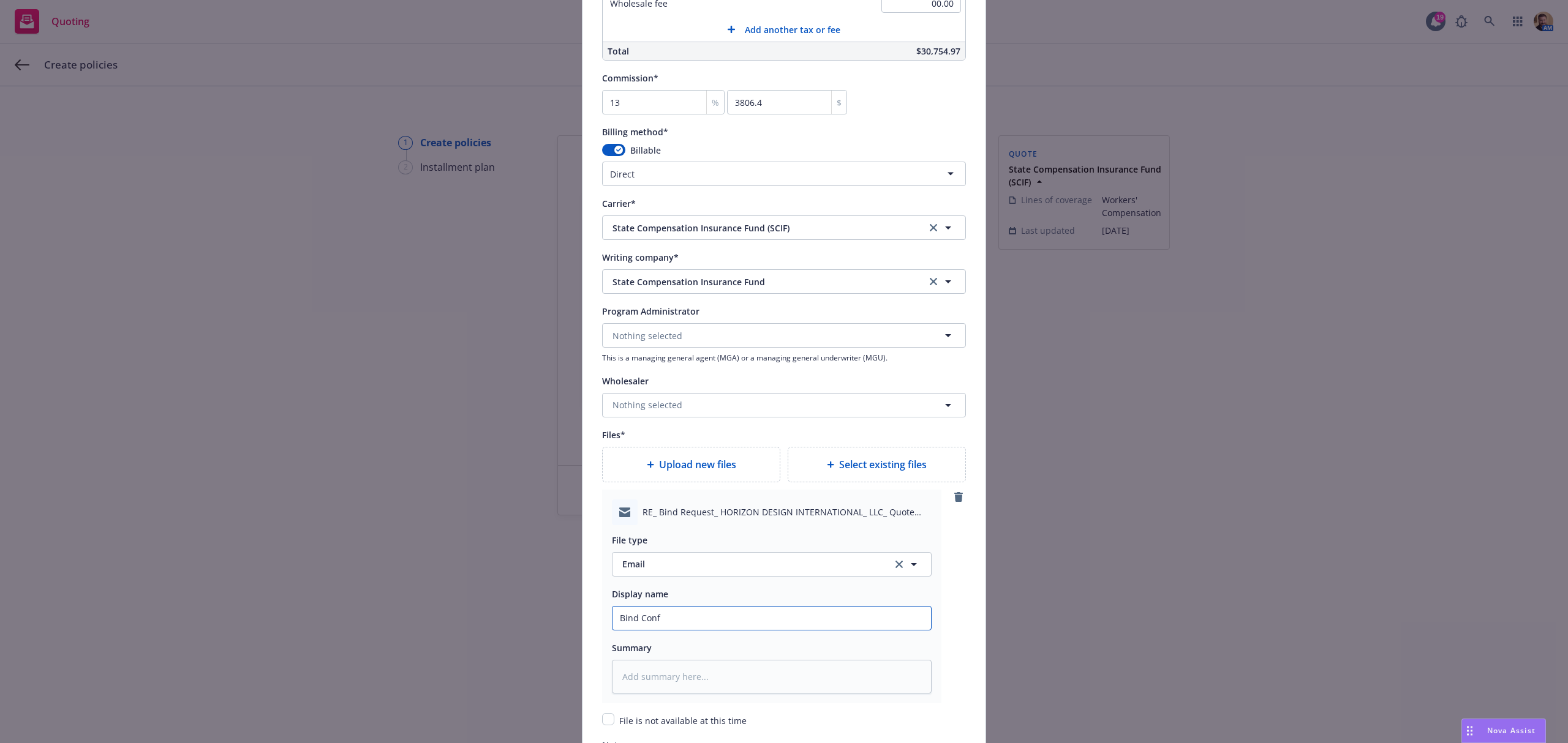
type input "Bind Confi"
type textarea "x"
type input "Bind Confir"
type textarea "x"
type input "Bind Confirm"
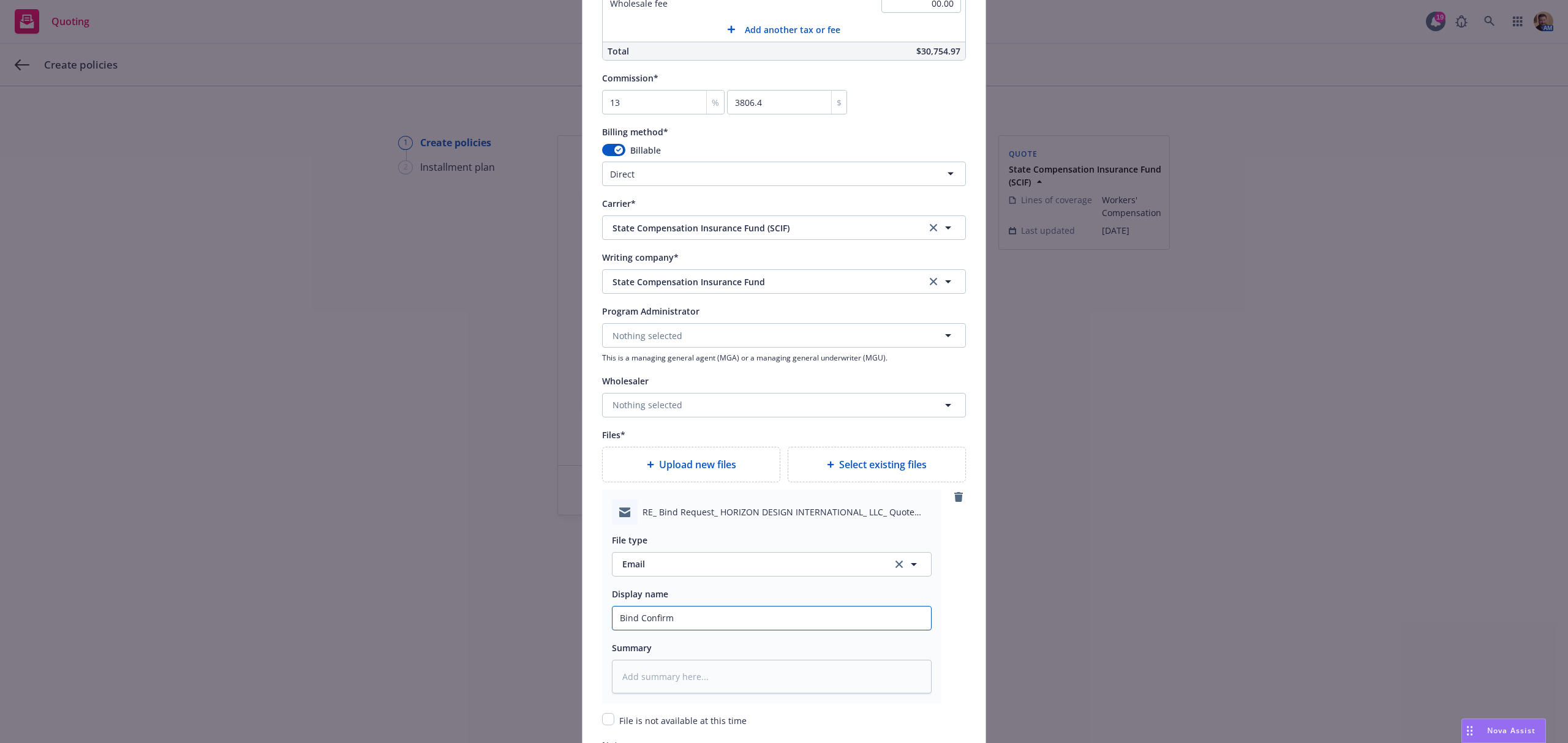
type textarea "x"
type input "Bind Confirma"
type textarea "x"
type input "Bind Confirmat"
type textarea "x"
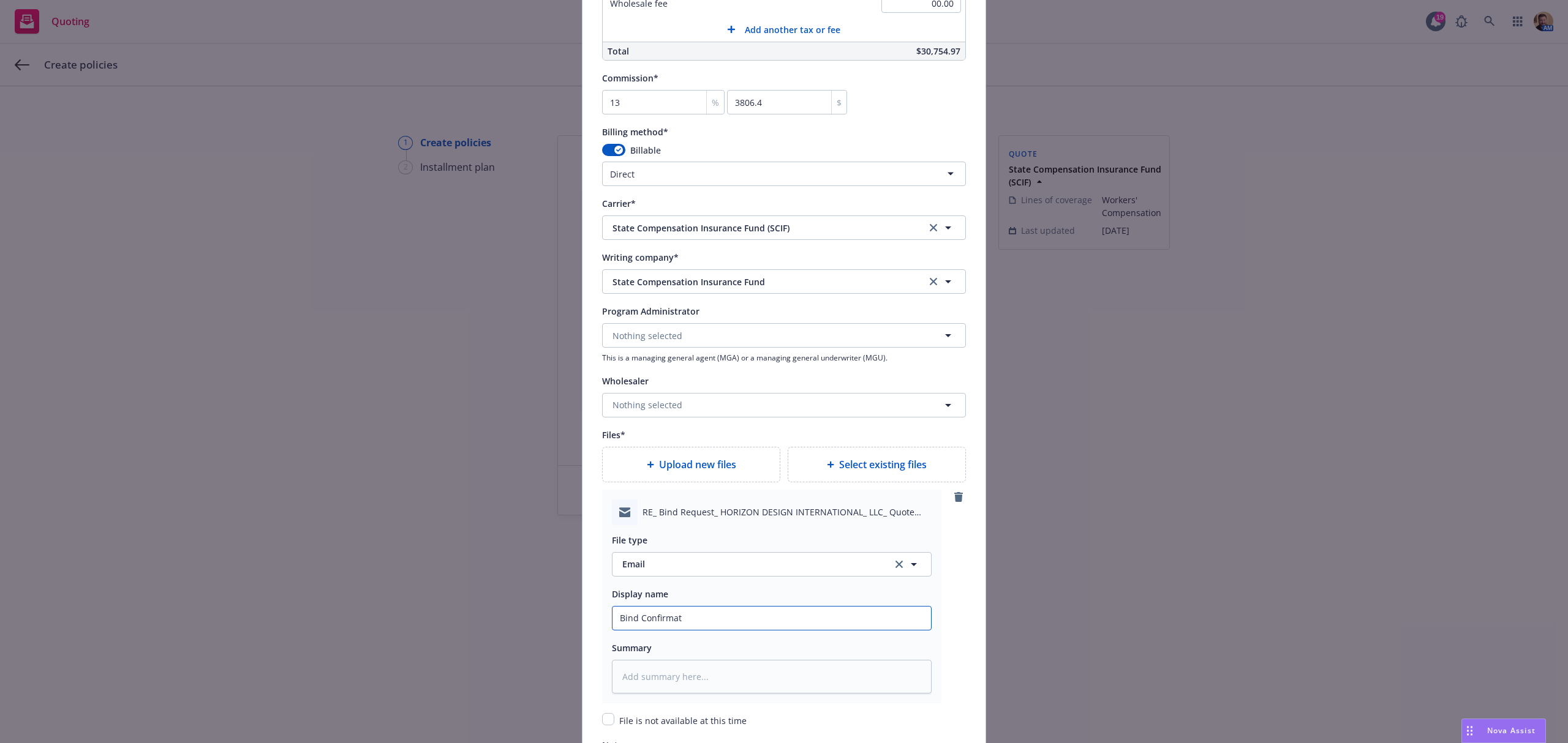
type input "Bind Confirmati"
type textarea "x"
type input "Bind Confirmatio"
type textarea "x"
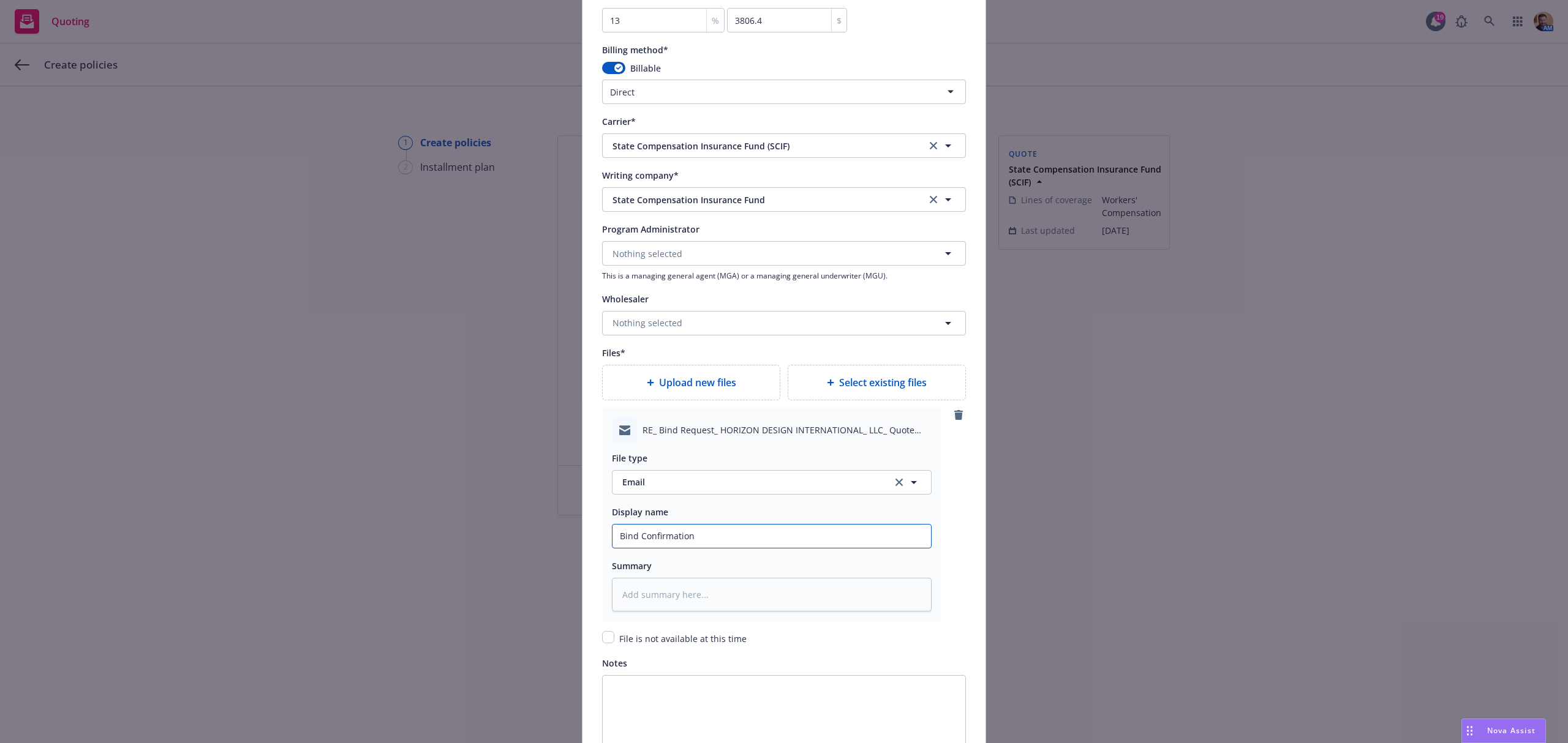
scroll to position [1241, 0]
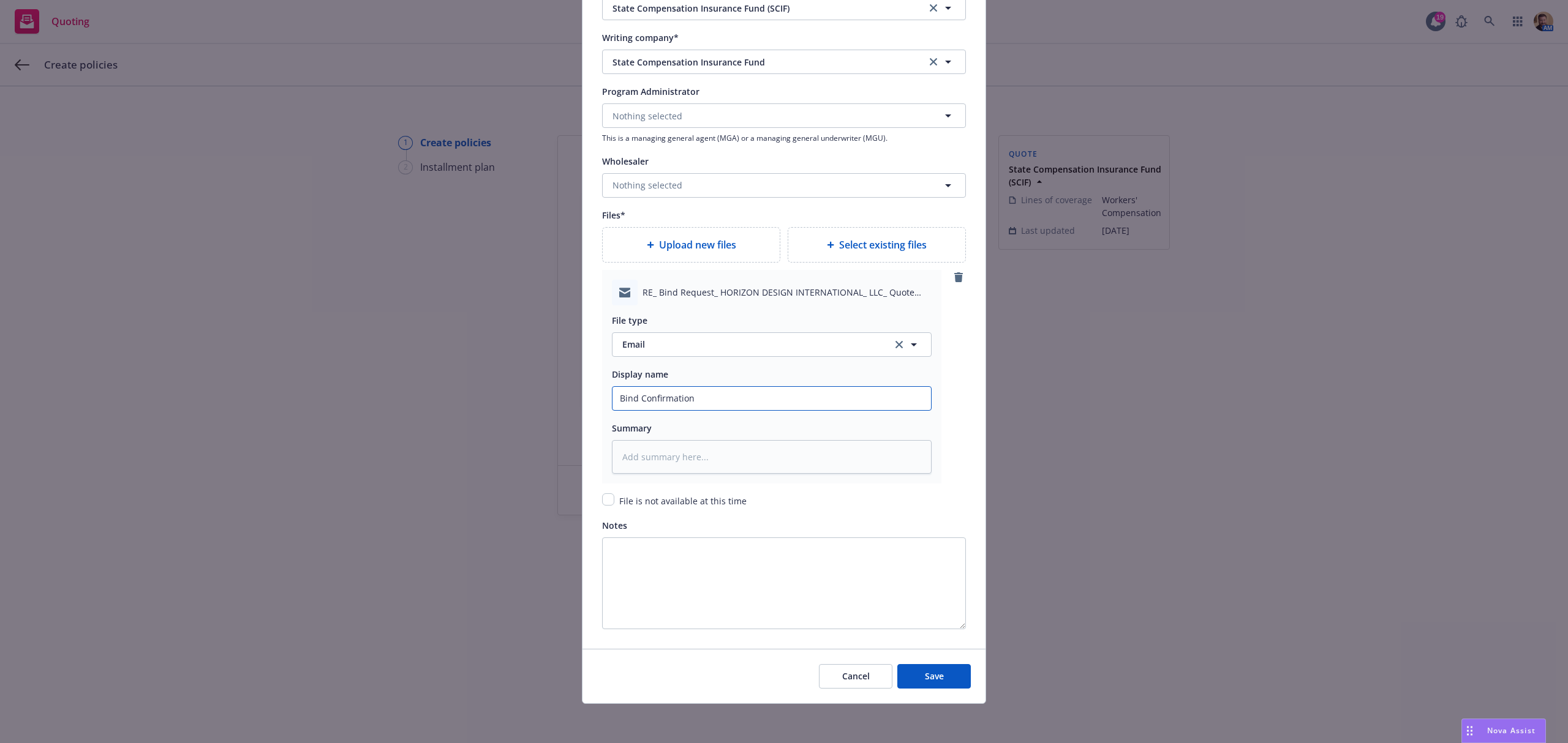
type input "Bind Confirmation"
click at [669, 502] on span "File is not available at this time" at bounding box center [683, 501] width 127 height 11
click at [602, 498] on input "checkbox" at bounding box center [608, 499] width 12 height 12
checkbox input "true"
click at [925, 675] on span "Save" at bounding box center [934, 676] width 19 height 11
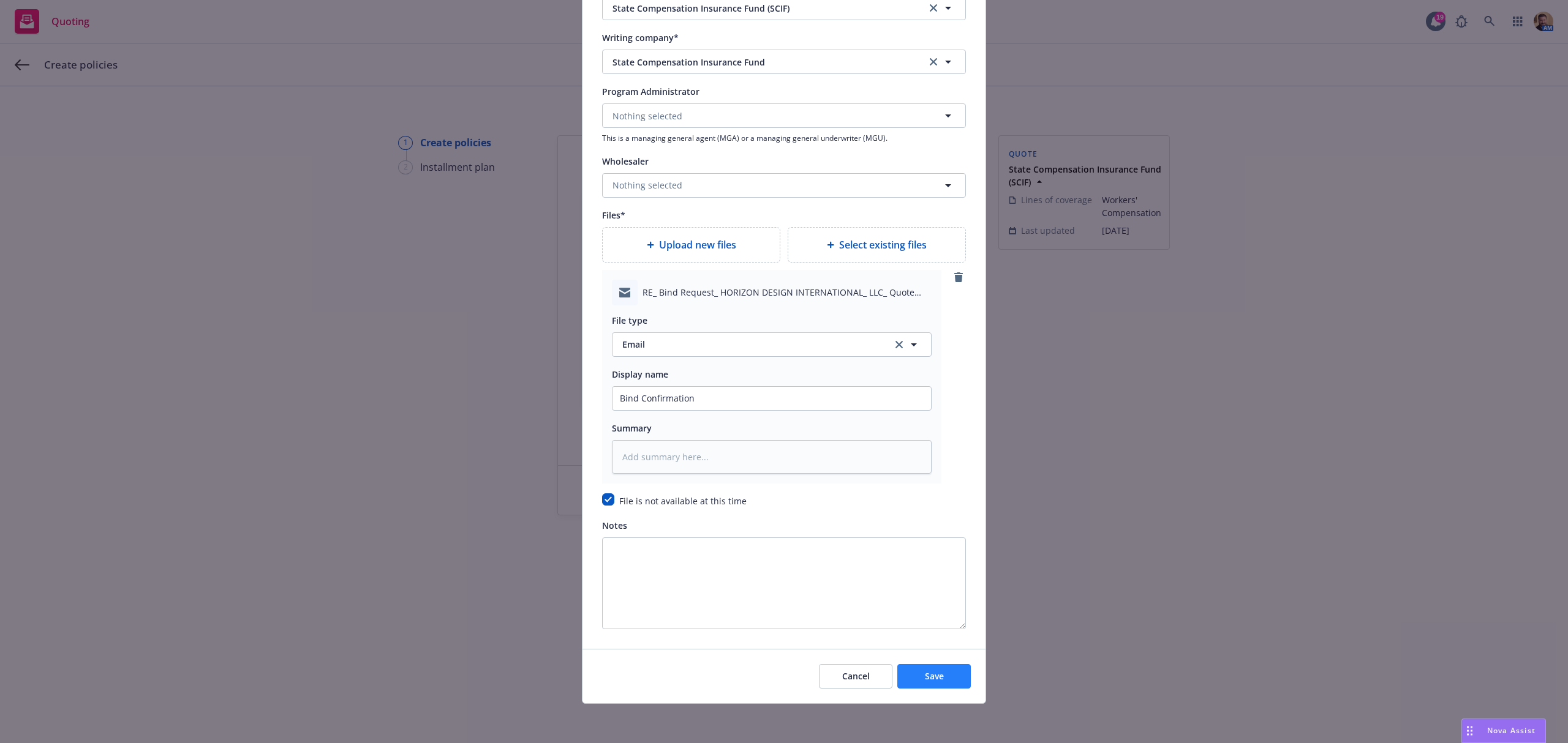
type textarea "x"
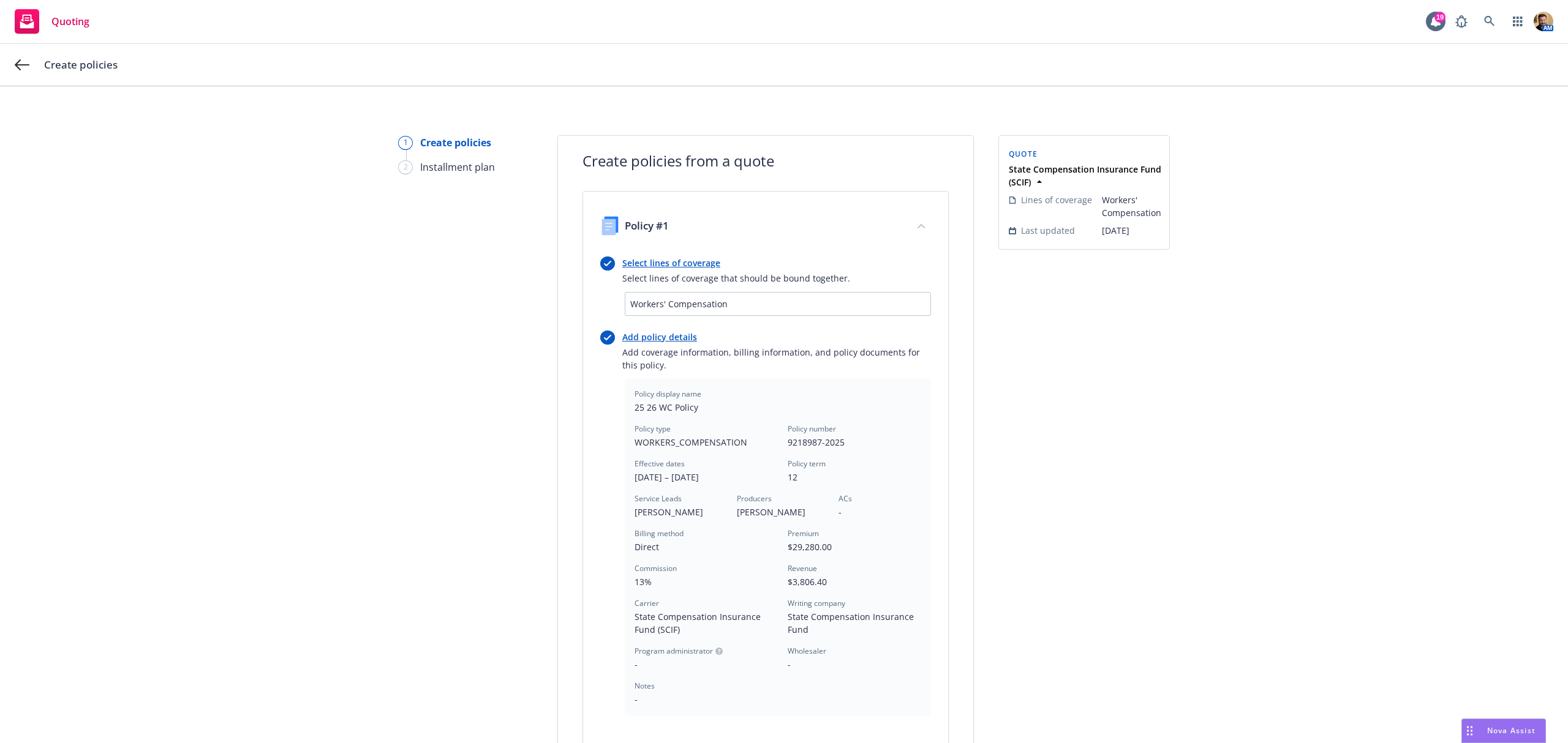
scroll to position [196, 0]
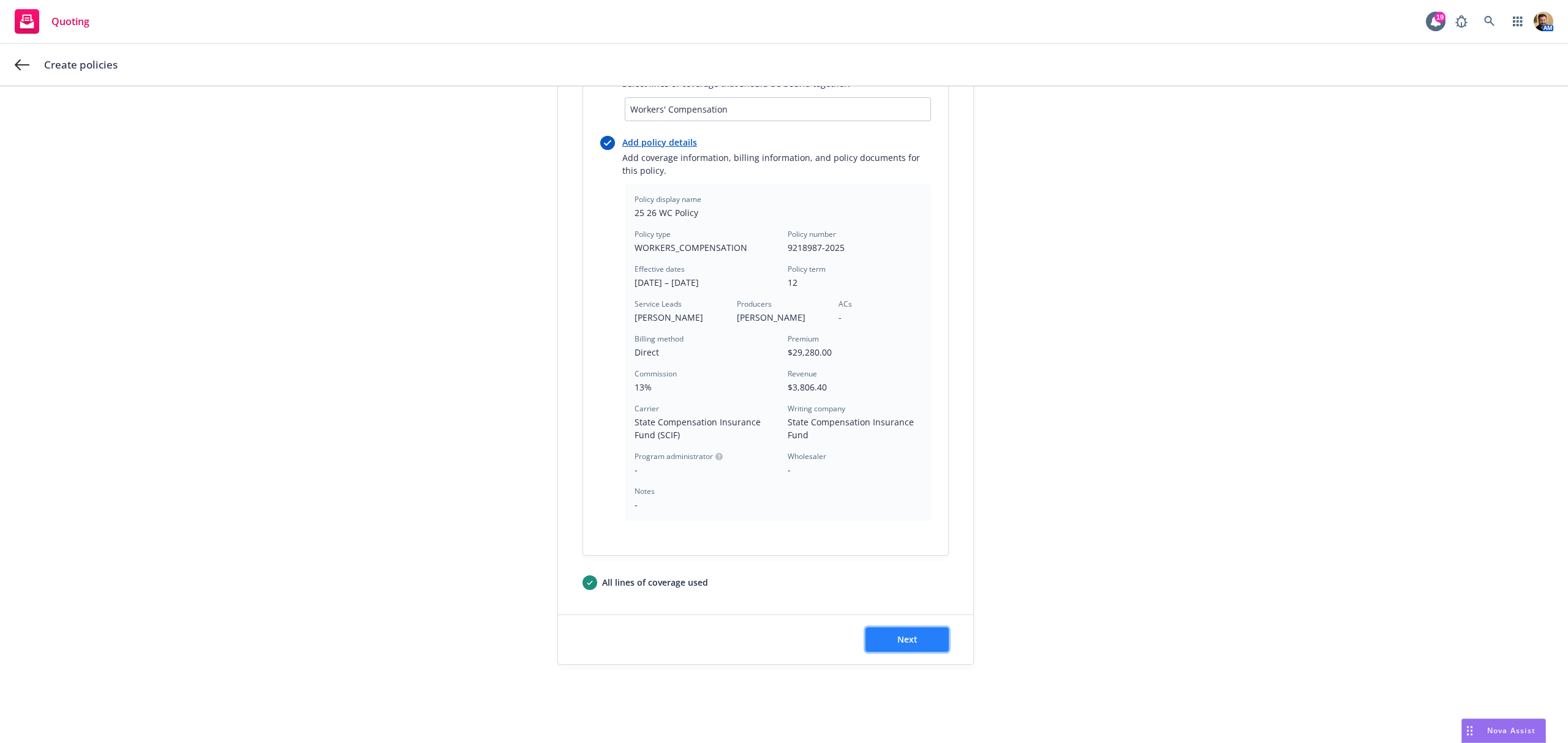
click at [902, 649] on button "Next" at bounding box center [907, 639] width 84 height 25
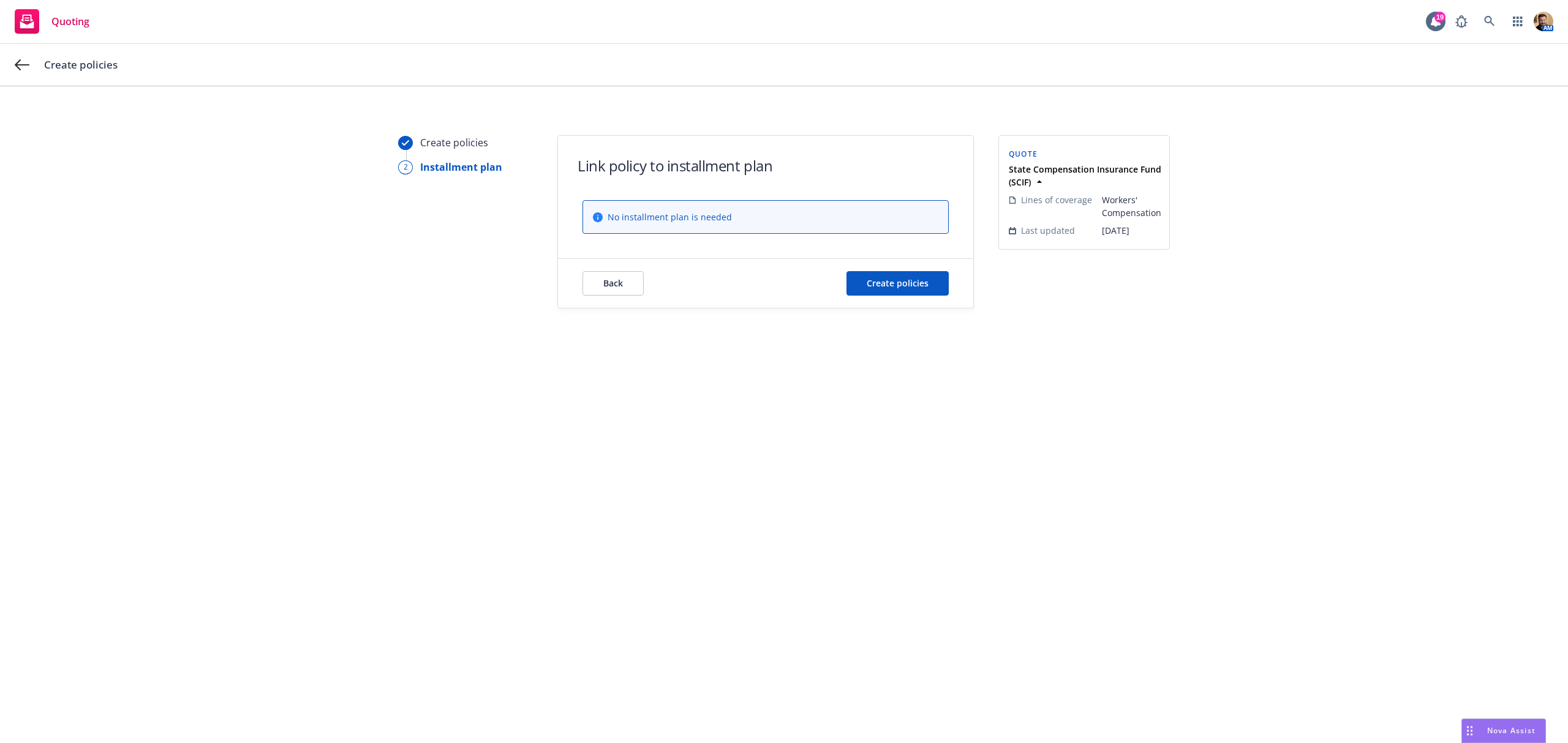
scroll to position [0, 0]
click at [905, 275] on button "Create policies" at bounding box center [898, 283] width 103 height 25
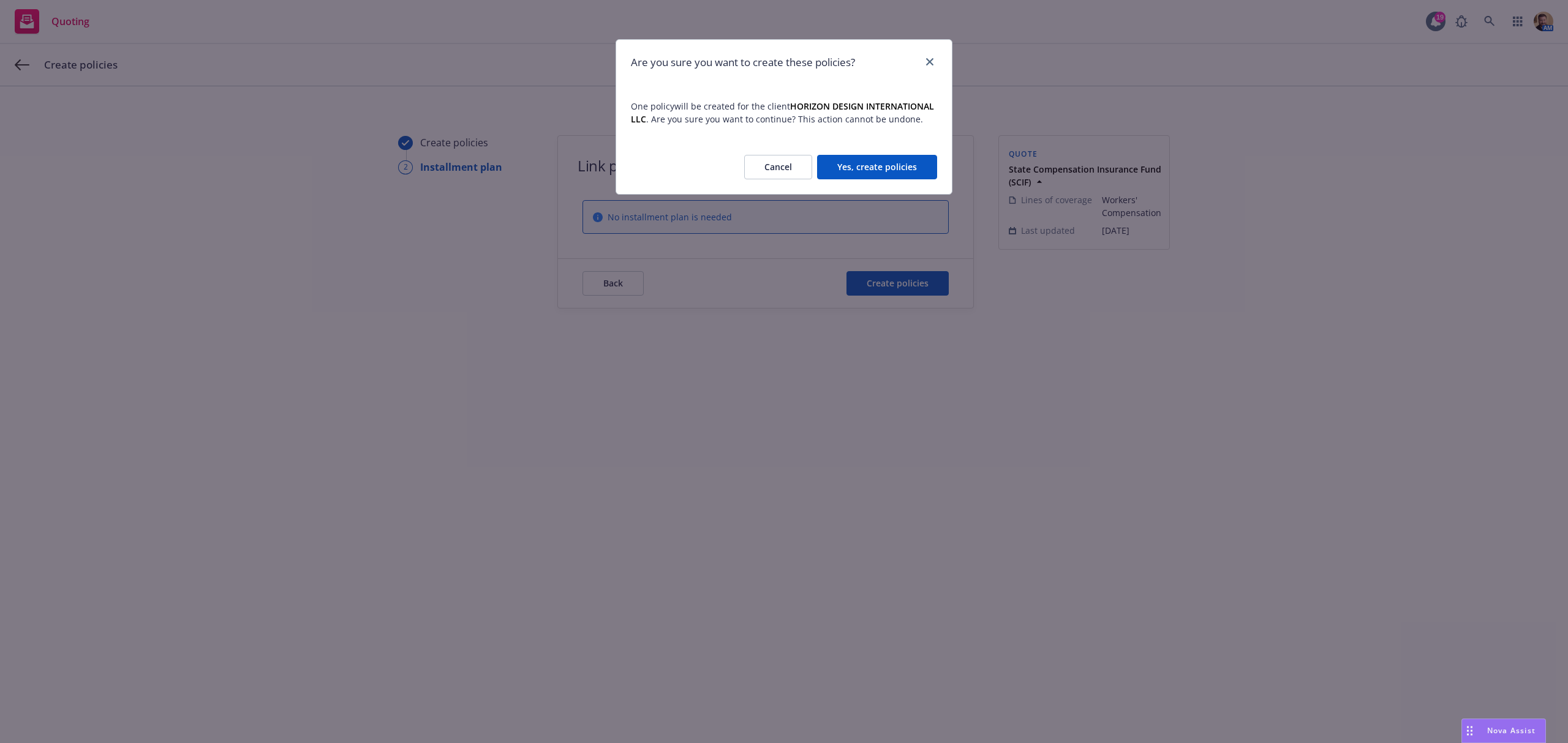
click at [853, 172] on button "Yes, create policies" at bounding box center [877, 167] width 120 height 25
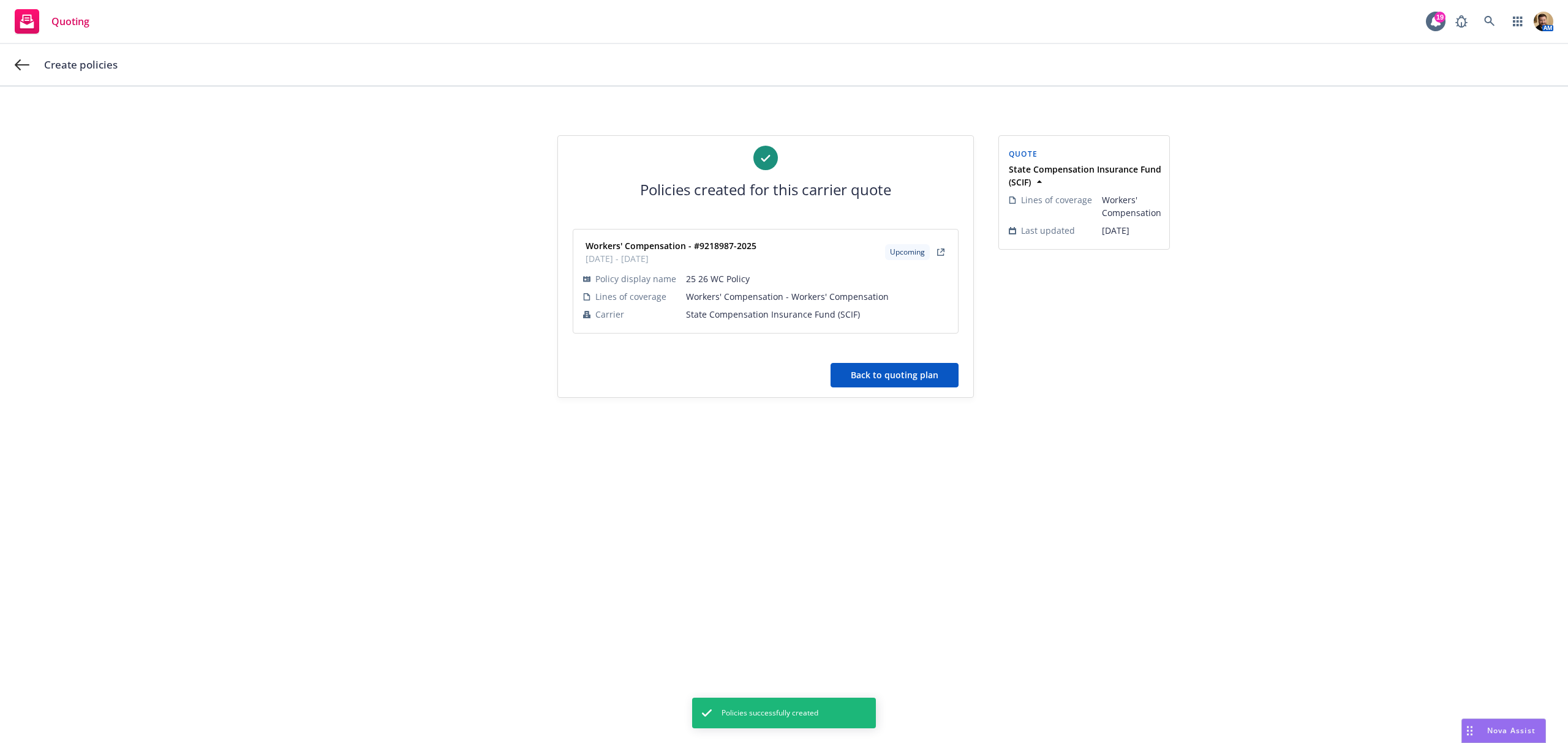
click at [870, 373] on button "Back to quoting plan" at bounding box center [894, 375] width 128 height 25
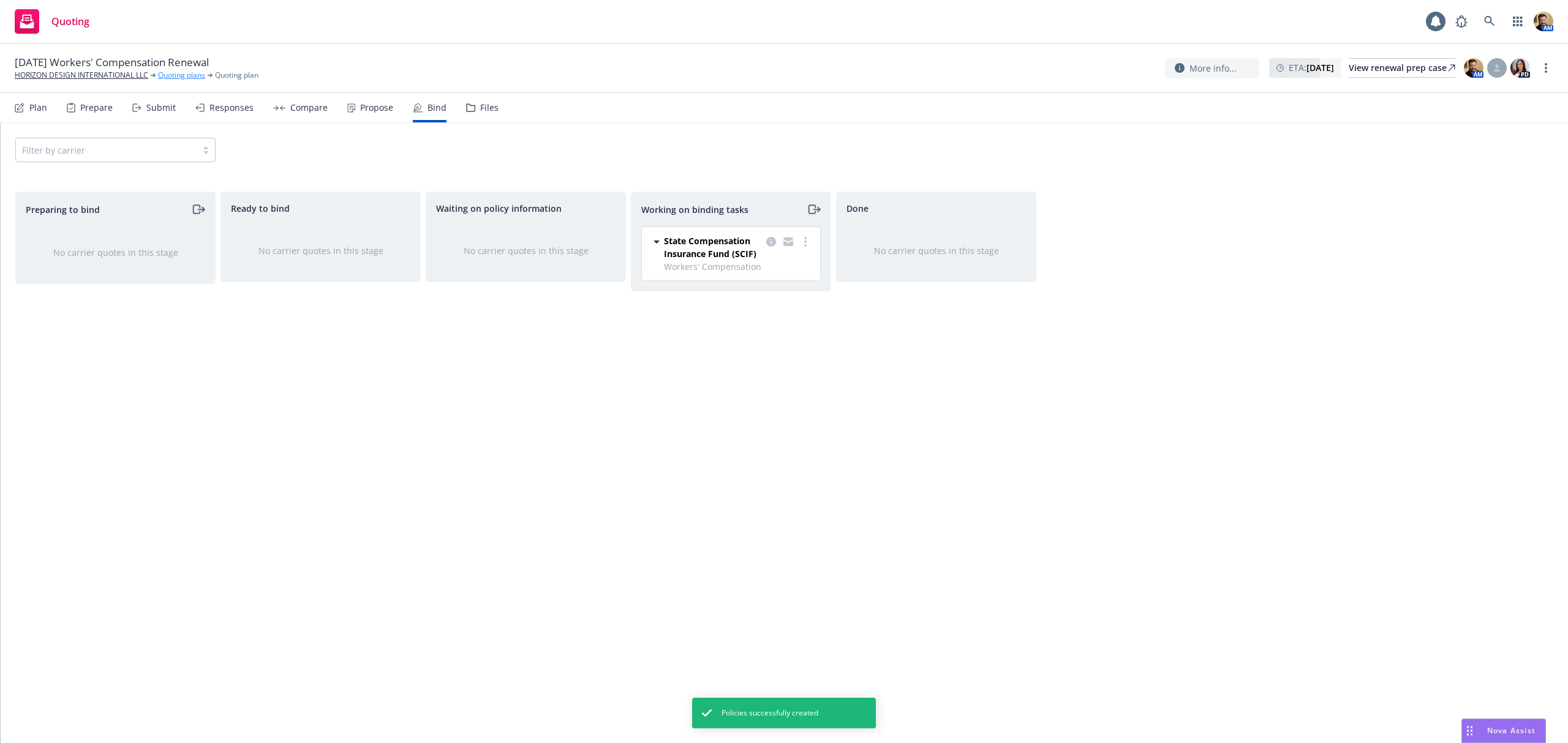
click at [170, 76] on link "Quoting plans" at bounding box center [182, 75] width 47 height 11
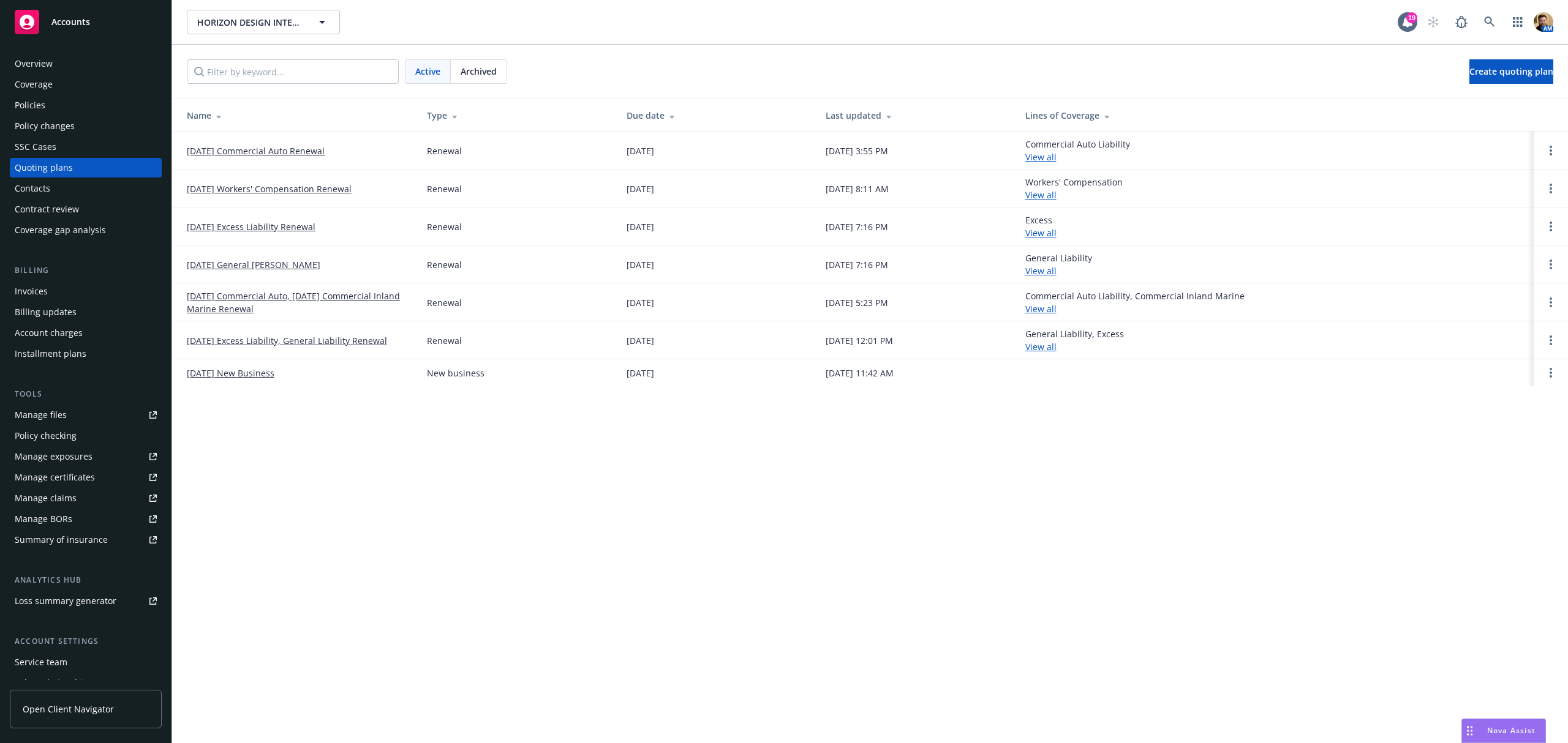
click at [40, 101] on div "Policies" at bounding box center [30, 105] width 30 height 20
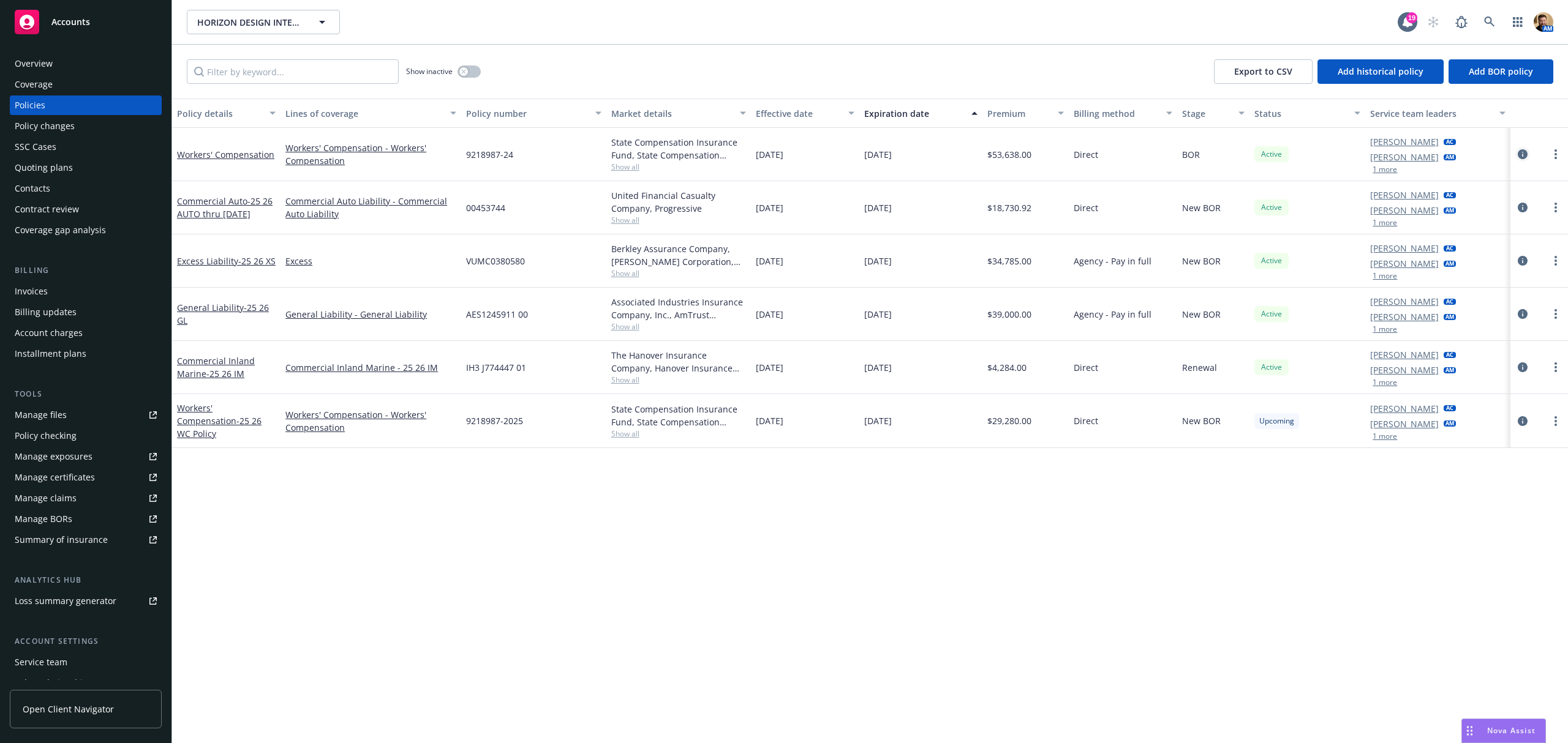
click at [1525, 155] on icon "circleInformation" at bounding box center [1522, 154] width 9 height 9
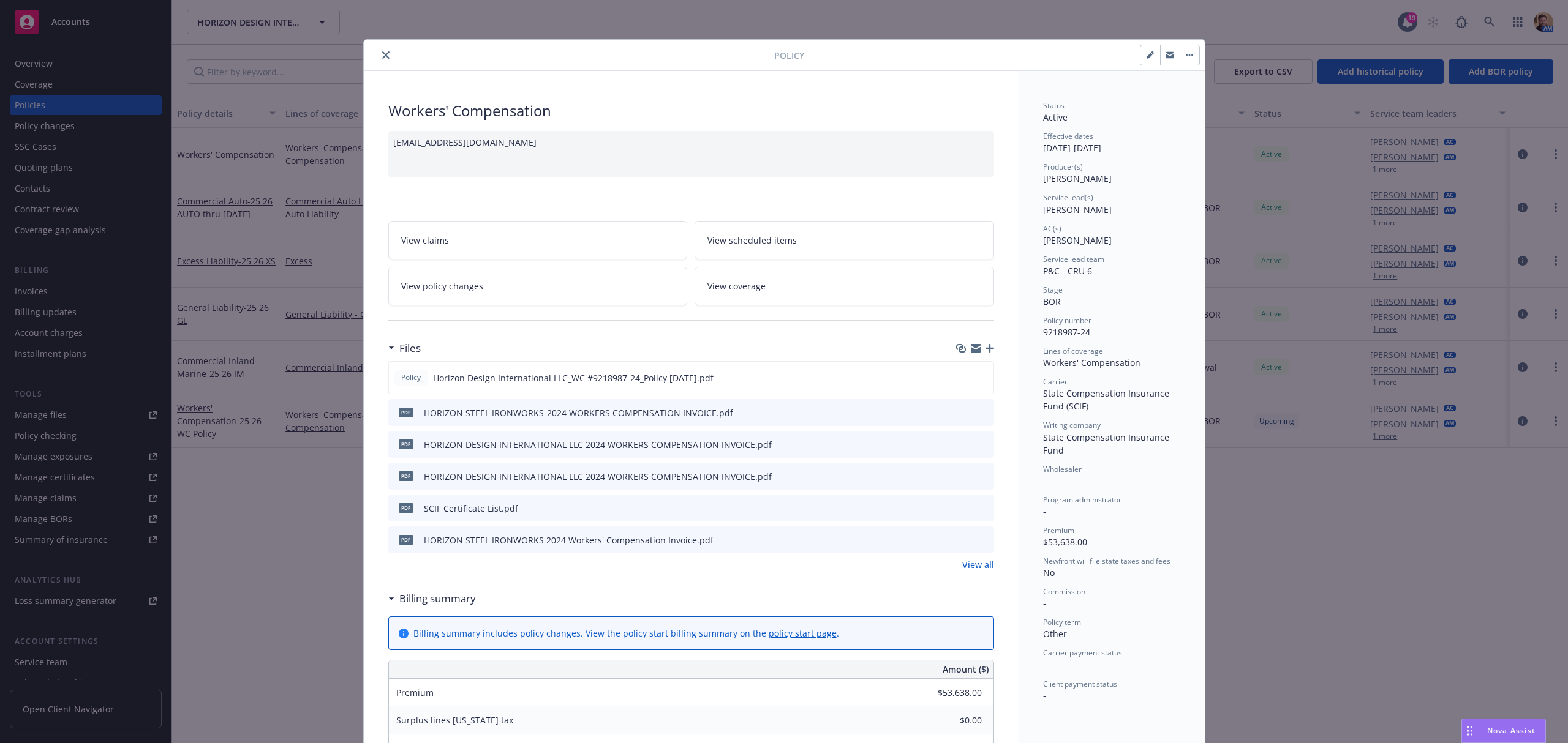
click at [968, 562] on link "View all" at bounding box center [978, 565] width 32 height 13
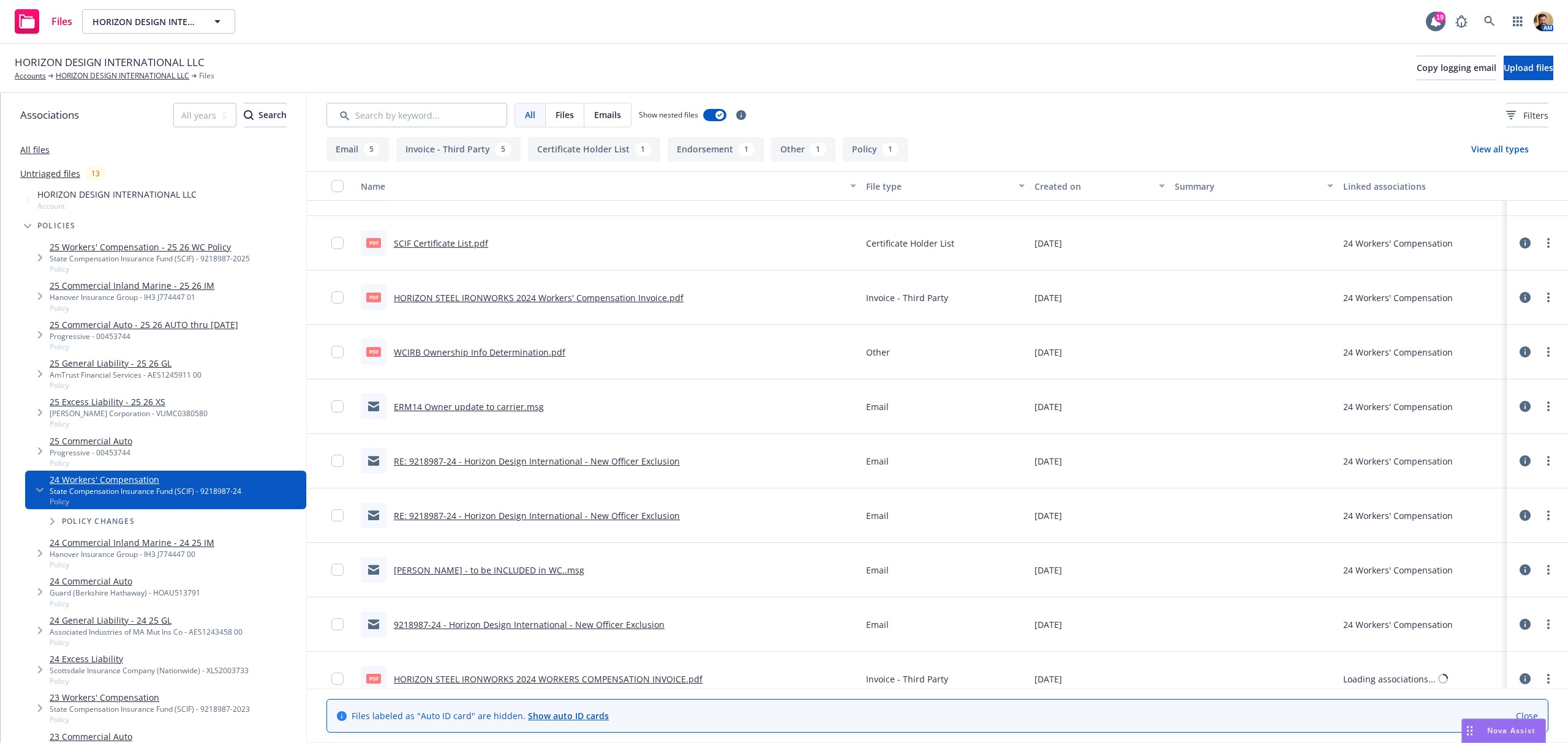
scroll to position [275, 0]
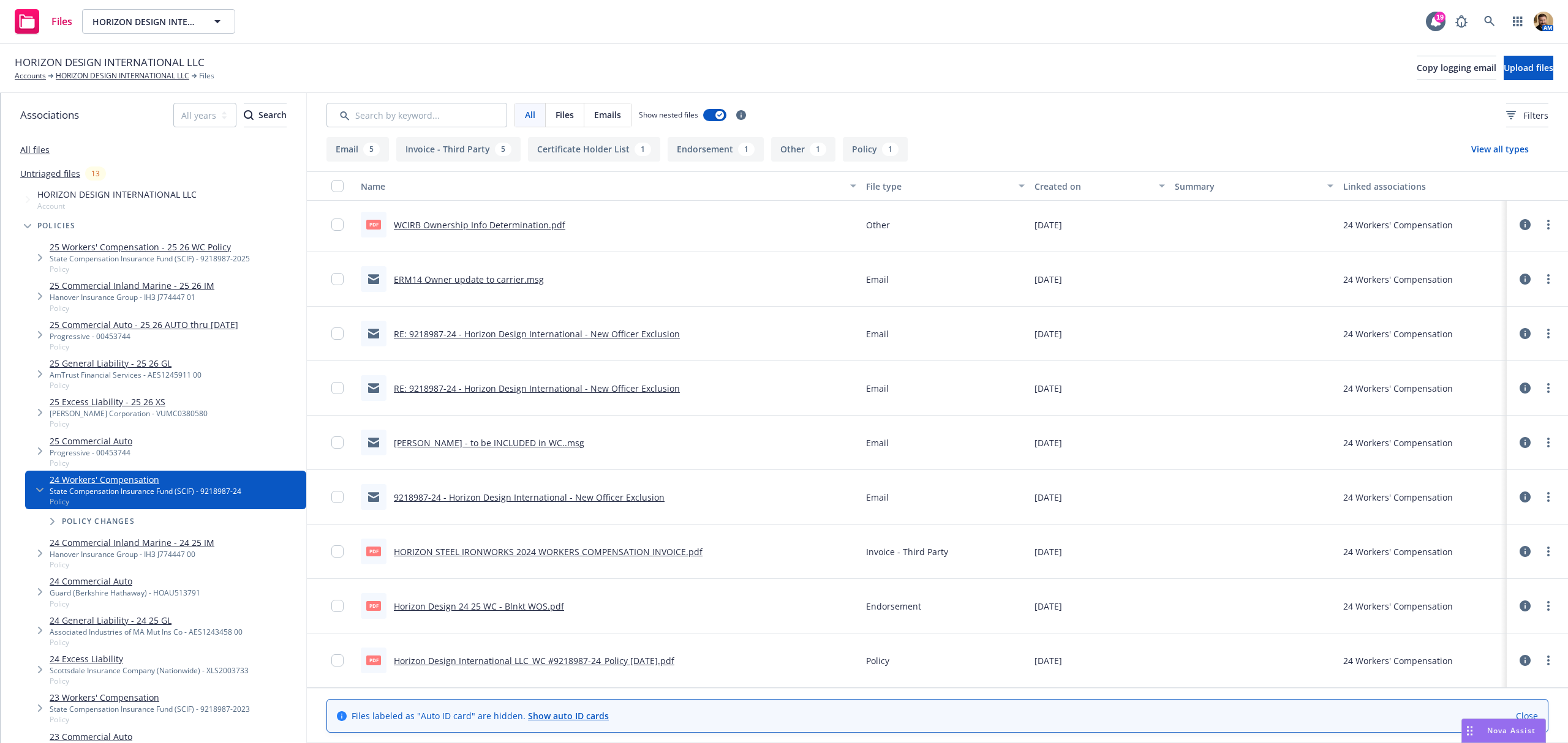
click at [452, 608] on link "Horizon Design 24 25 WC - Blnkt WOS.pdf" at bounding box center [479, 606] width 170 height 11
